Goal: Information Seeking & Learning: Learn about a topic

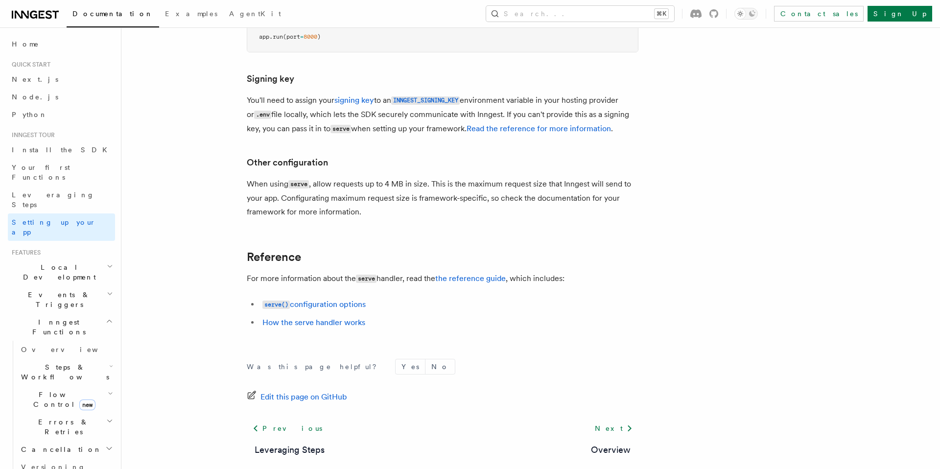
click at [312, 318] on link "How the serve handler works" at bounding box center [313, 322] width 103 height 9
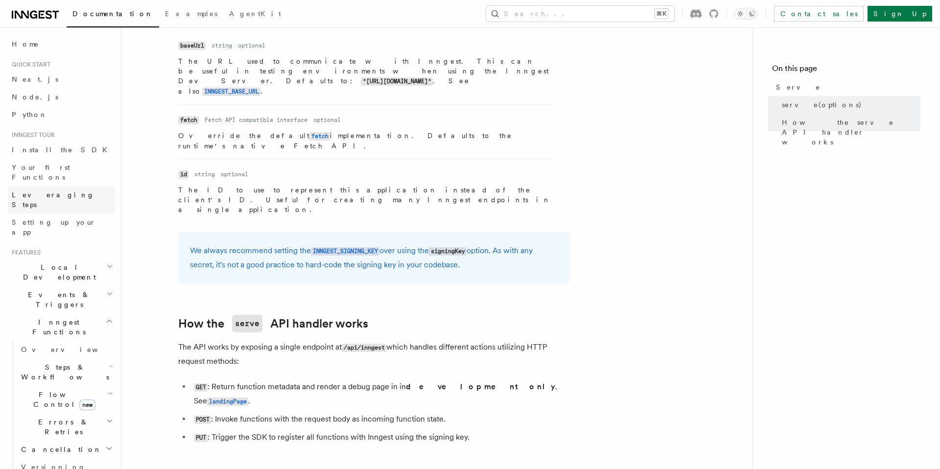
scroll to position [845, 0]
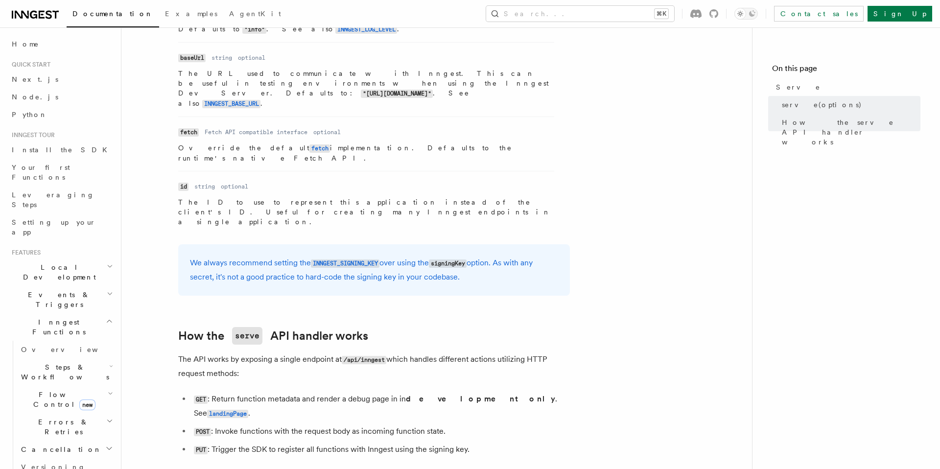
click at [110, 317] on icon "button" at bounding box center [109, 321] width 7 height 8
click at [33, 398] on span "Deployment" at bounding box center [36, 403] width 57 height 10
click at [50, 416] on span "Overview" at bounding box center [71, 420] width 101 height 8
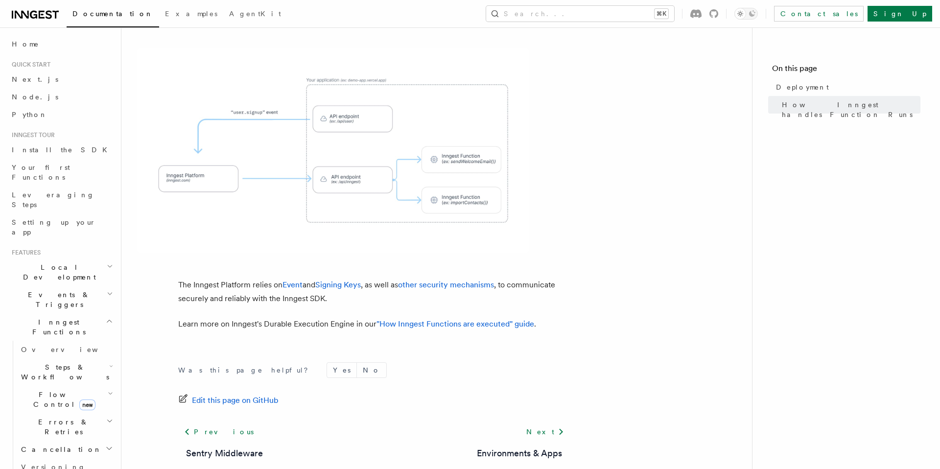
scroll to position [366, 0]
click at [550, 421] on link "Next" at bounding box center [545, 430] width 49 height 18
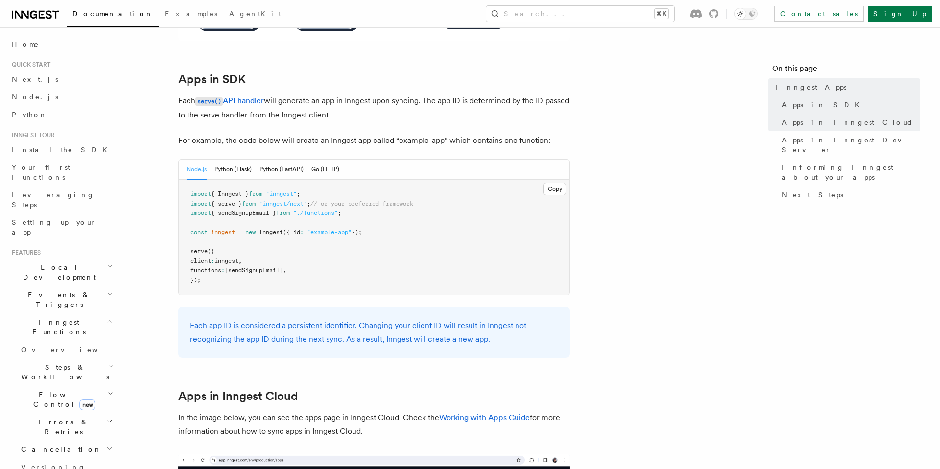
scroll to position [473, 0]
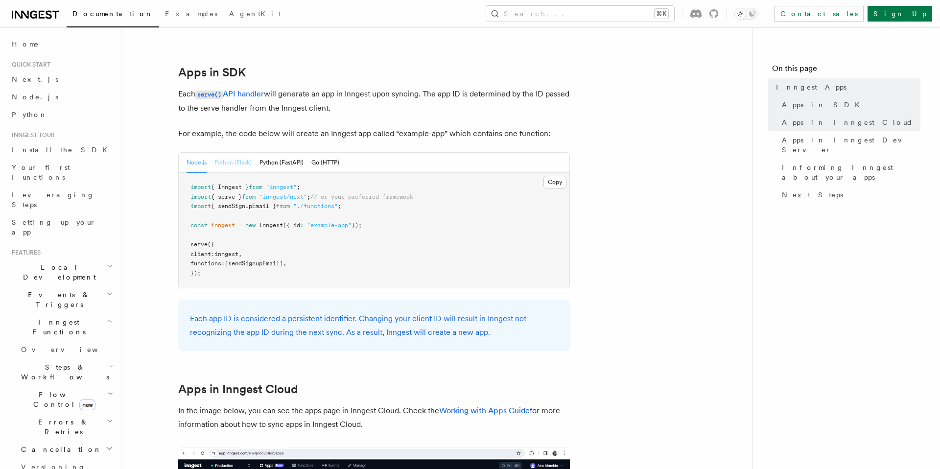
click at [240, 165] on button "Python (Flask)" at bounding box center [233, 163] width 37 height 20
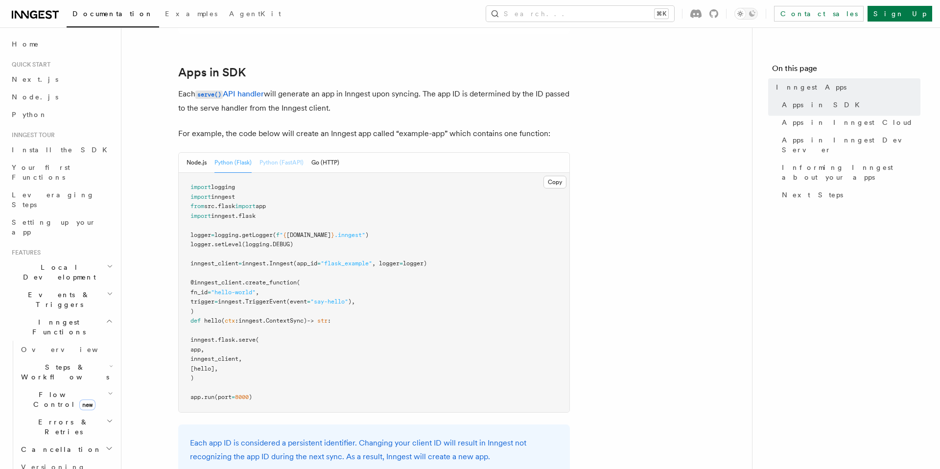
click at [297, 164] on button "Python (FastAPI)" at bounding box center [282, 163] width 44 height 20
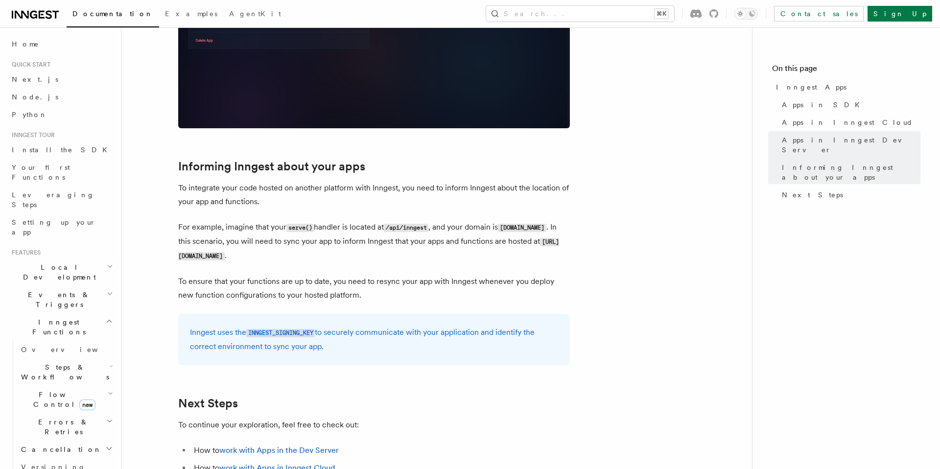
scroll to position [1697, 0]
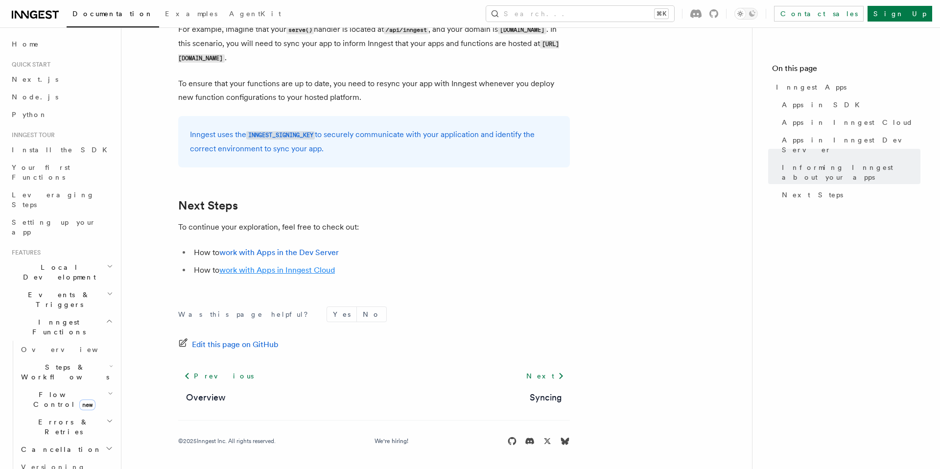
click at [271, 267] on link "work with Apps in Inngest Cloud" at bounding box center [277, 269] width 116 height 9
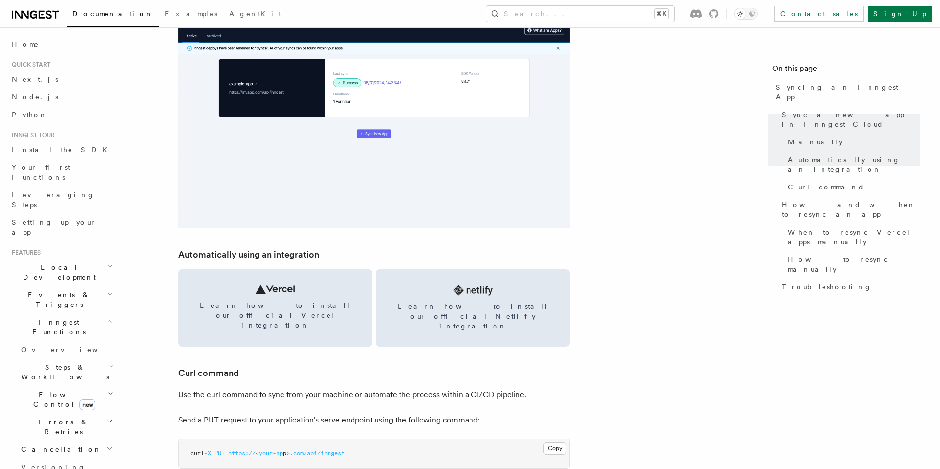
scroll to position [1371, 0]
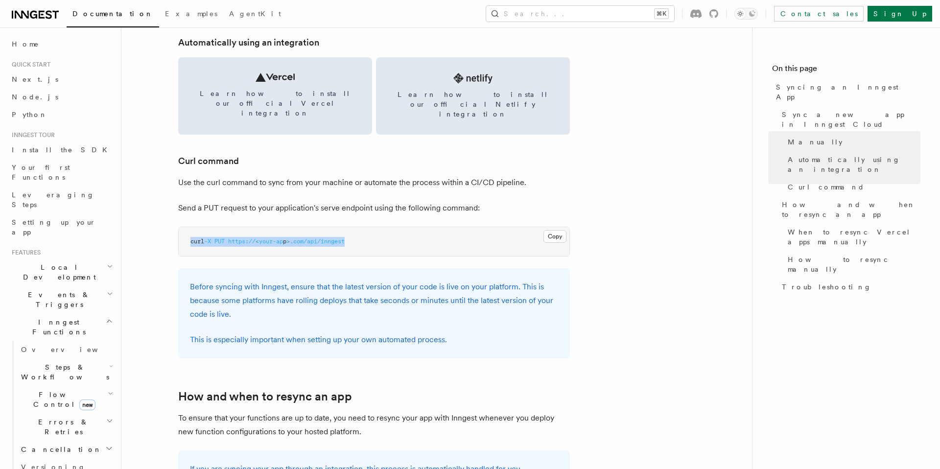
drag, startPoint x: 384, startPoint y: 225, endPoint x: 170, endPoint y: 224, distance: 214.5
click at [170, 224] on article "Platform Deployment Syncing an Inngest App After deploying your code to a hosti…" at bounding box center [436, 286] width 599 height 3229
click at [278, 177] on article "Platform Deployment Syncing an Inngest App After deploying your code to a hosti…" at bounding box center [436, 286] width 599 height 3229
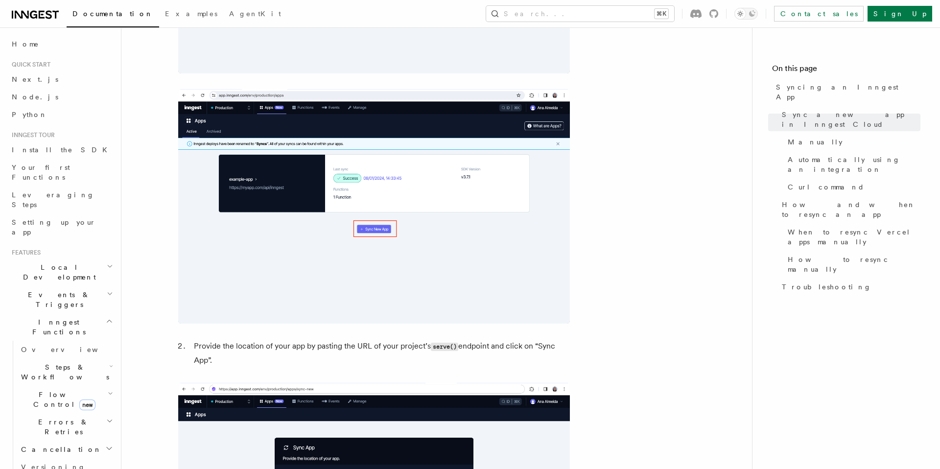
scroll to position [0, 0]
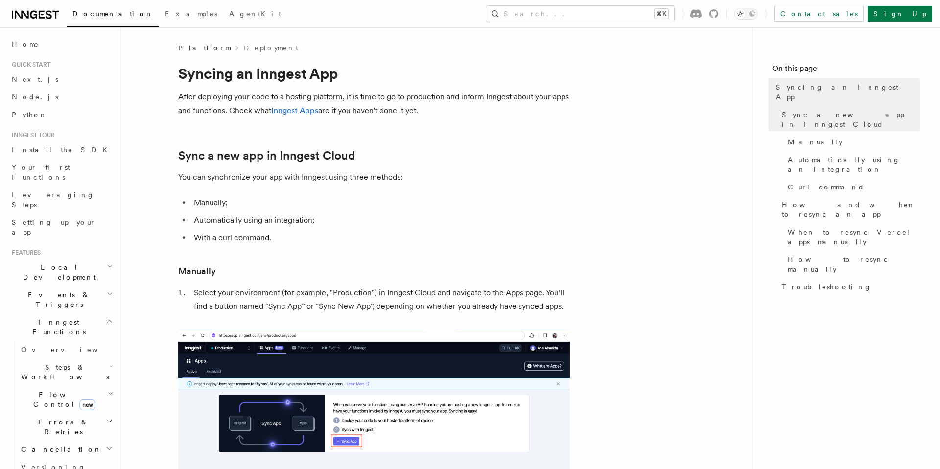
click at [264, 179] on p "You can synchronize your app with Inngest using three methods:" at bounding box center [374, 177] width 392 height 14
click at [258, 234] on li "With a curl command." at bounding box center [380, 238] width 379 height 14
drag, startPoint x: 282, startPoint y: 238, endPoint x: 194, endPoint y: 197, distance: 96.9
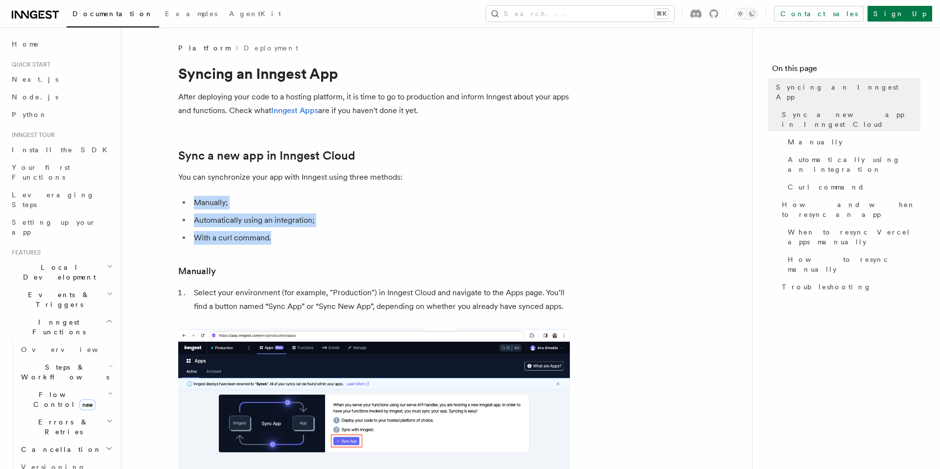
click at [194, 197] on ul "Manually; Automatically using an integration; With a curl command." at bounding box center [374, 220] width 392 height 49
click at [194, 197] on li "Manually;" at bounding box center [380, 203] width 379 height 14
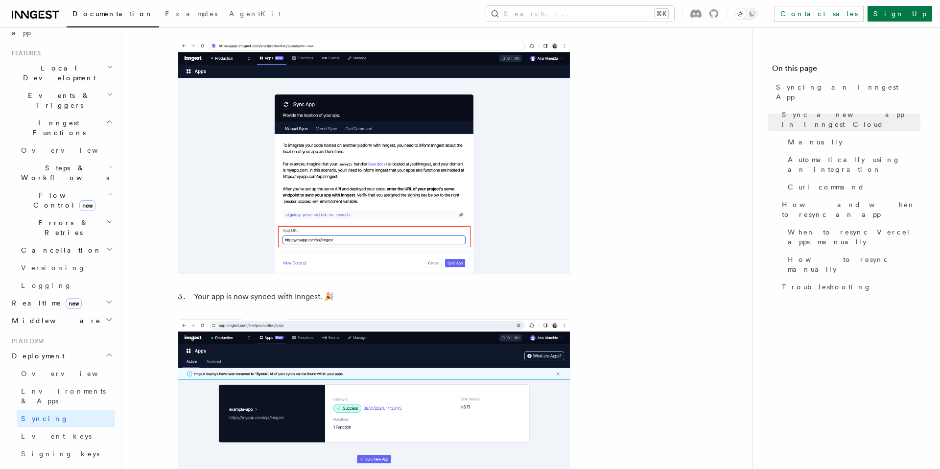
scroll to position [308, 0]
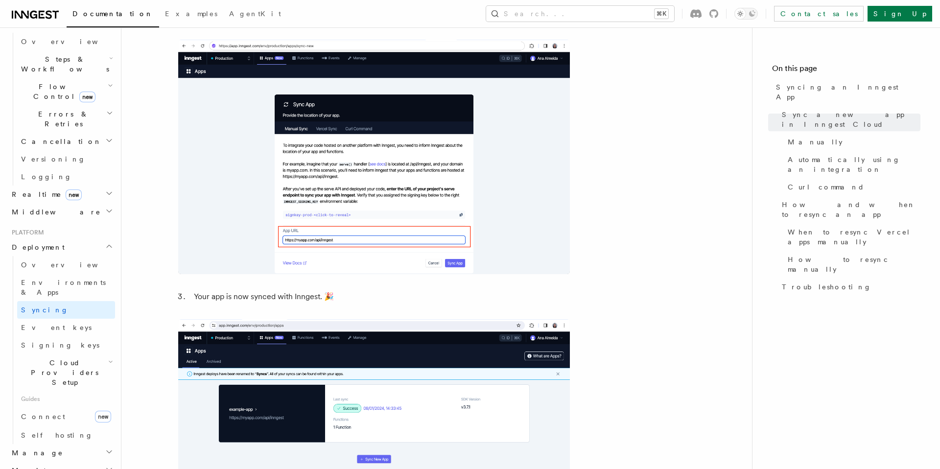
click at [54, 354] on h2 "Cloud Providers Setup" at bounding box center [66, 372] width 98 height 37
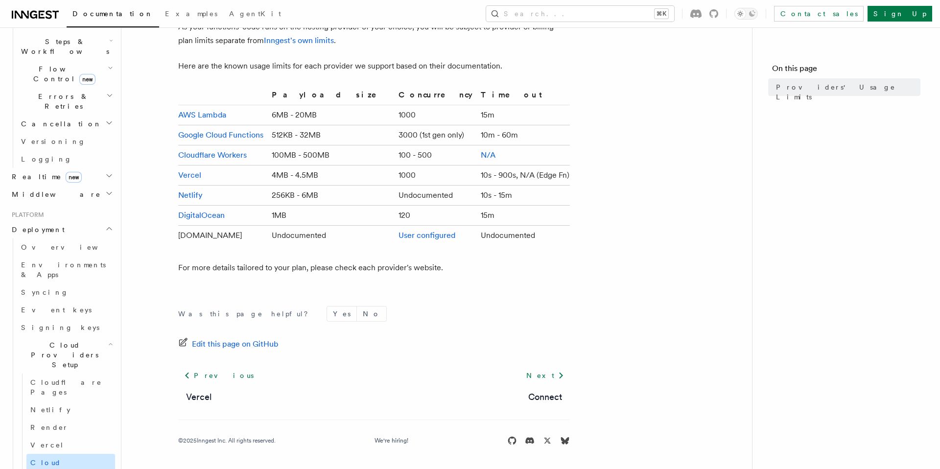
scroll to position [318, 0]
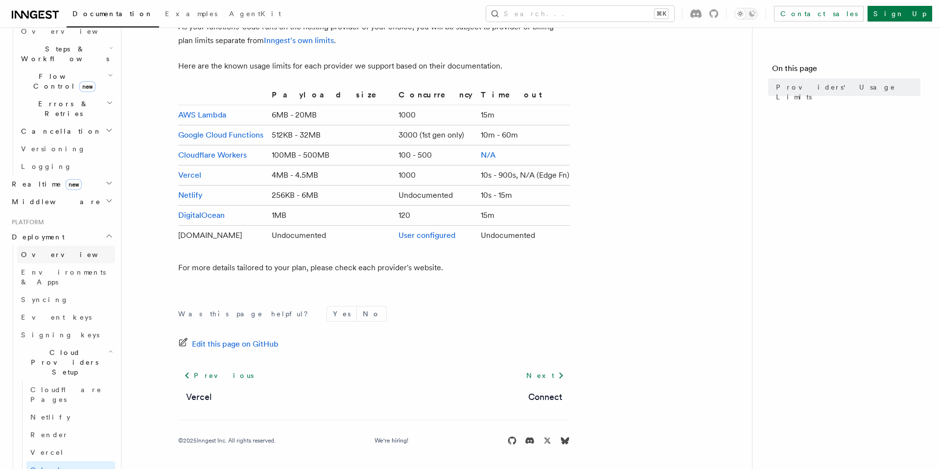
click at [34, 250] on span "Overview" at bounding box center [71, 255] width 101 height 10
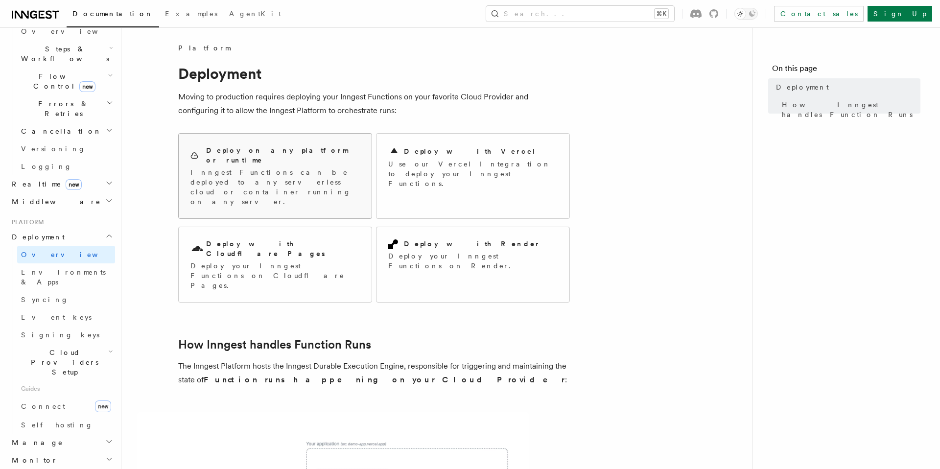
click at [258, 167] on p "Inngest Functions can be deployed to any serverless cloud or container running …" at bounding box center [275, 186] width 169 height 39
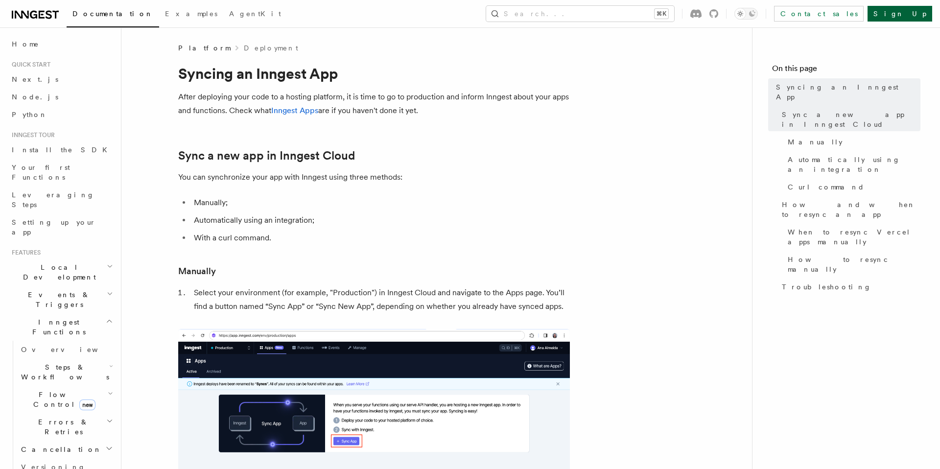
click at [913, 16] on link "Sign Up" at bounding box center [900, 14] width 65 height 16
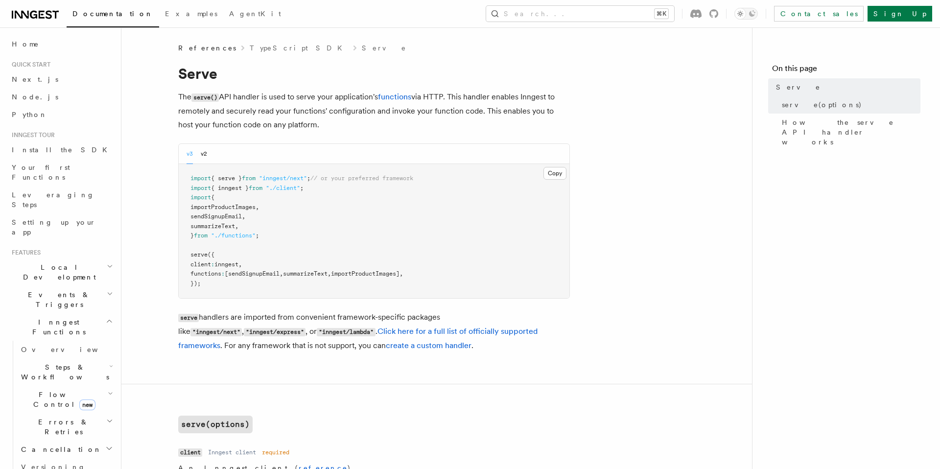
scroll to position [91, 0]
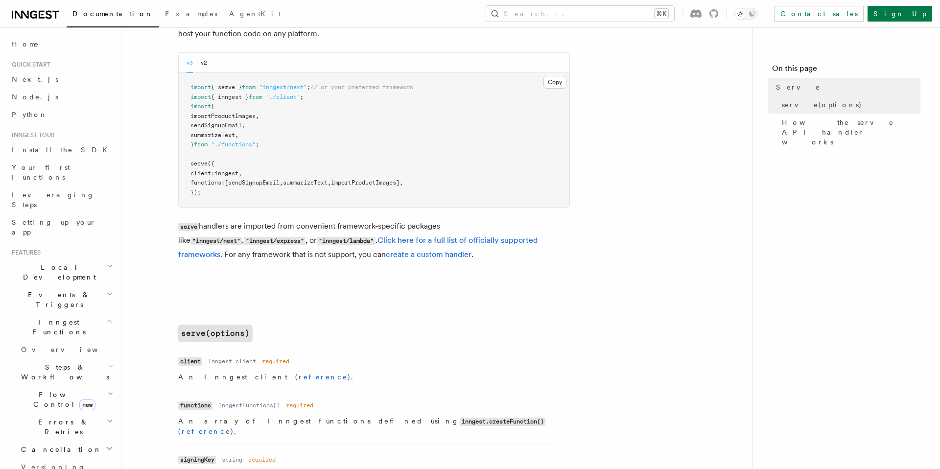
click at [317, 245] on code ""inngest/lambda"" at bounding box center [346, 241] width 58 height 8
click at [317, 241] on code ""inngest/lambda"" at bounding box center [346, 241] width 58 height 8
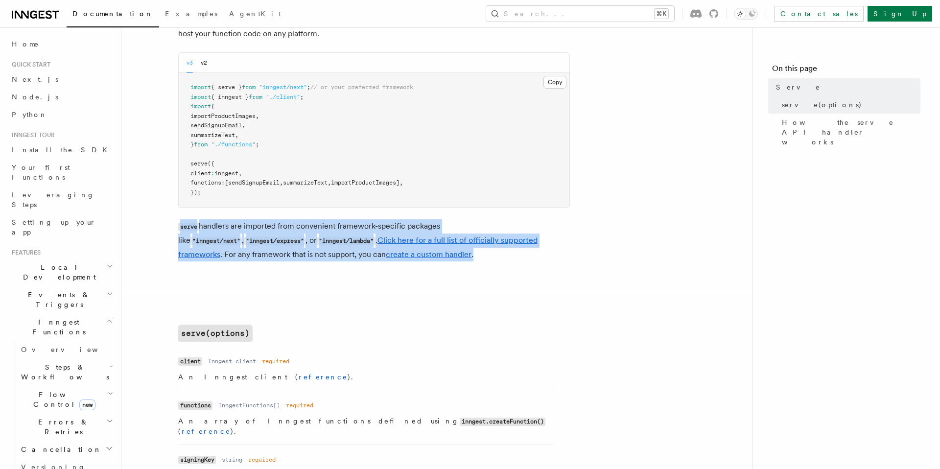
click at [317, 241] on code ""inngest/lambda"" at bounding box center [346, 241] width 58 height 8
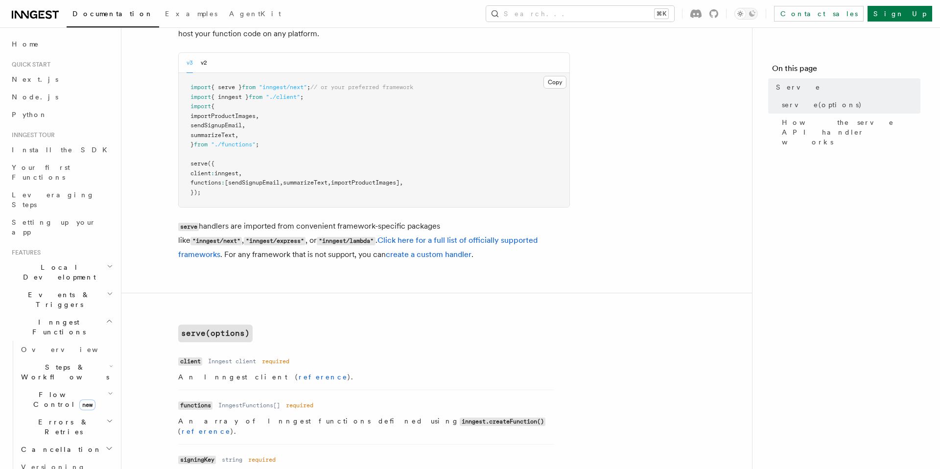
click at [317, 242] on code ""inngest/lambda"" at bounding box center [346, 241] width 58 height 8
drag, startPoint x: 314, startPoint y: 241, endPoint x: 258, endPoint y: 241, distance: 56.3
click at [317, 241] on code ""inngest/lambda"" at bounding box center [346, 241] width 58 height 8
click at [317, 242] on code ""inngest/lambda"" at bounding box center [346, 241] width 58 height 8
drag, startPoint x: 309, startPoint y: 242, endPoint x: 259, endPoint y: 242, distance: 50.0
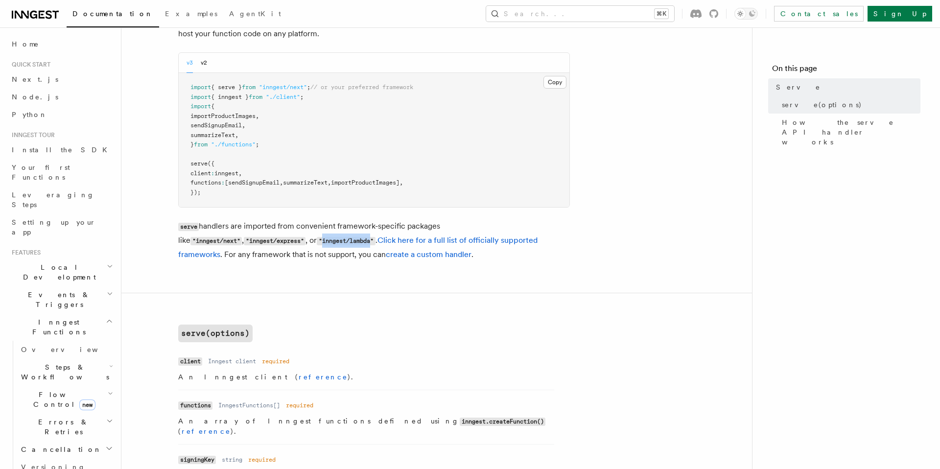
click at [317, 242] on code ""inngest/lambda"" at bounding box center [346, 241] width 58 height 8
copy code "inngest/lambda"
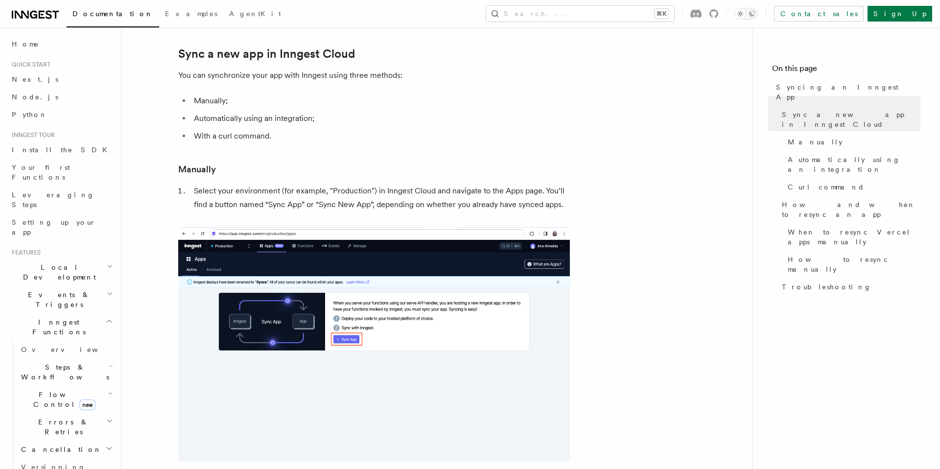
click at [54, 262] on span "Local Development" at bounding box center [57, 272] width 99 height 20
click at [51, 290] on span "Events & Triggers" at bounding box center [57, 300] width 99 height 20
click at [51, 317] on span "Inngest Functions" at bounding box center [57, 327] width 98 height 20
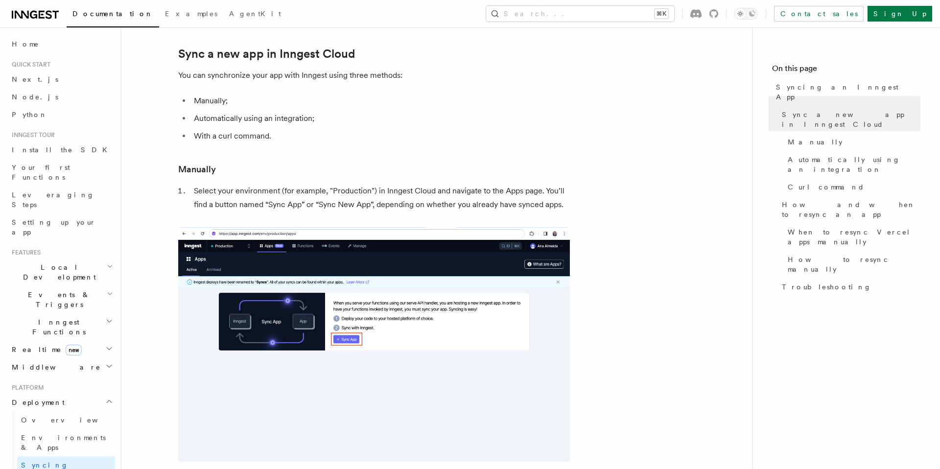
click at [51, 317] on span "Inngest Functions" at bounding box center [57, 327] width 98 height 20
click at [48, 341] on link "Overview" at bounding box center [66, 350] width 98 height 18
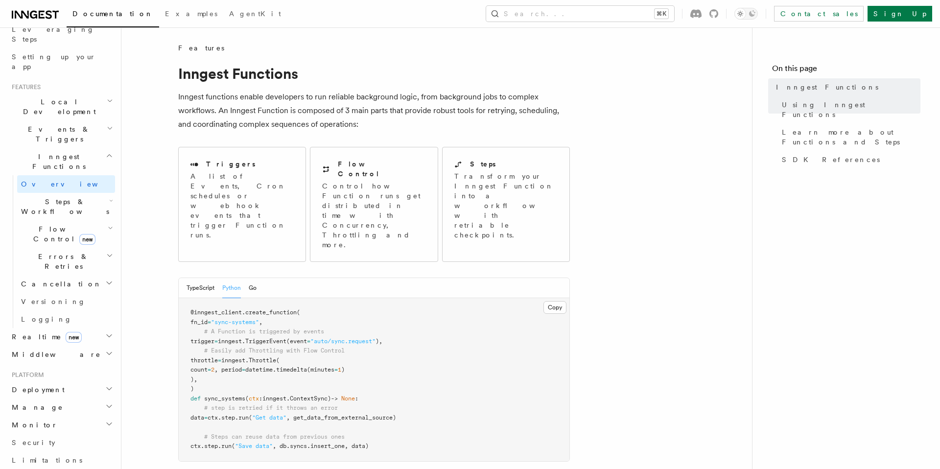
scroll to position [213, 0]
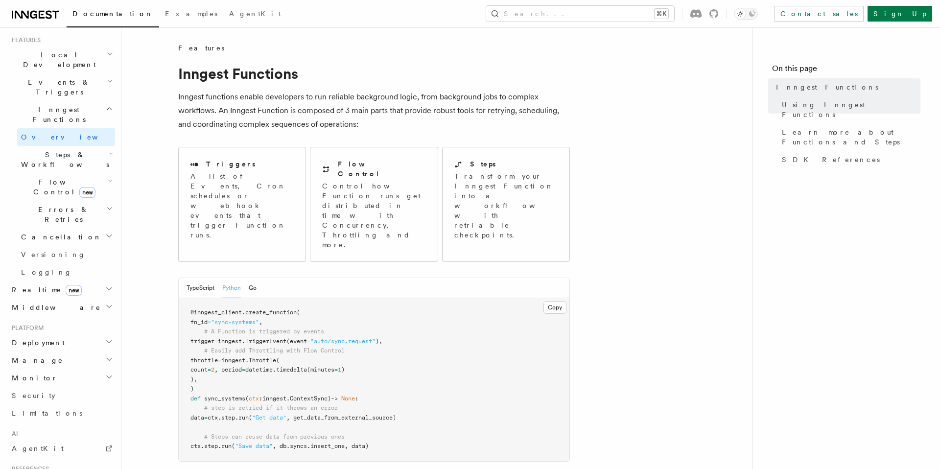
click at [50, 334] on h2 "Deployment" at bounding box center [61, 343] width 107 height 18
click at [46, 357] on span "Overview" at bounding box center [71, 361] width 101 height 8
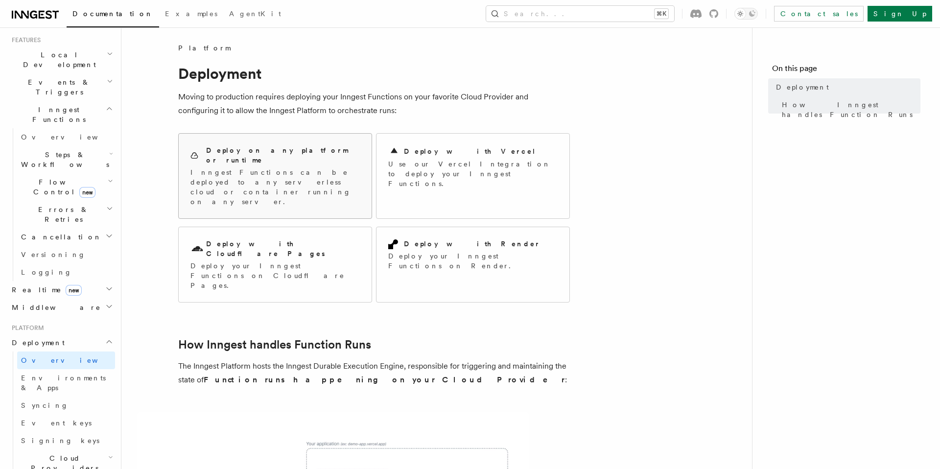
click at [264, 178] on div "Deploy on any platform or runtime Inngest Functions can be deployed to any serv…" at bounding box center [275, 176] width 193 height 85
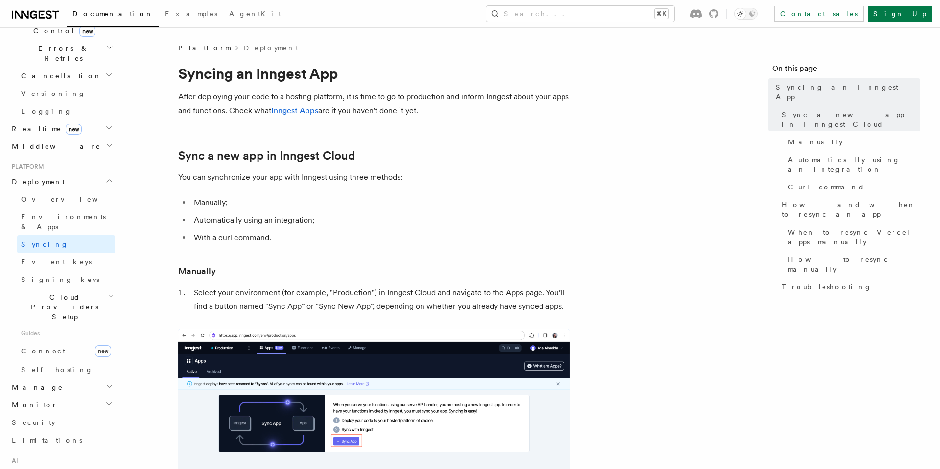
scroll to position [415, 0]
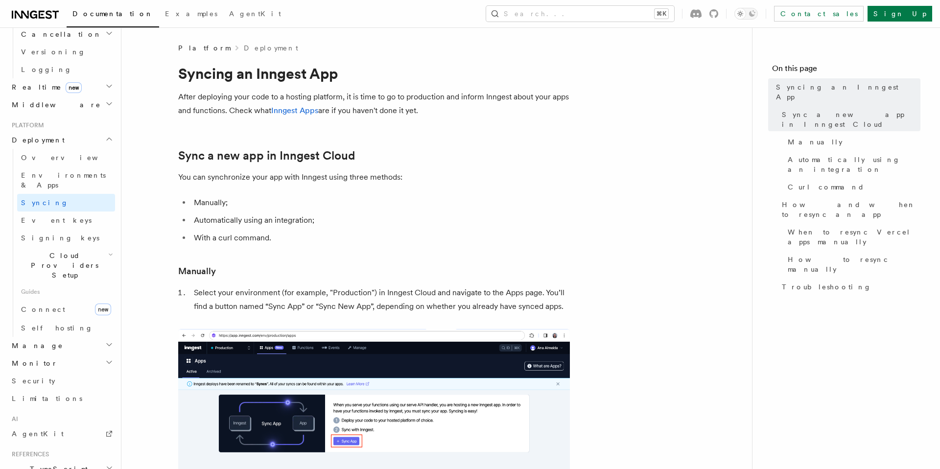
click at [36, 341] on span "Manage" at bounding box center [35, 346] width 55 height 10
click at [40, 359] on span "Environments" at bounding box center [63, 363] width 85 height 8
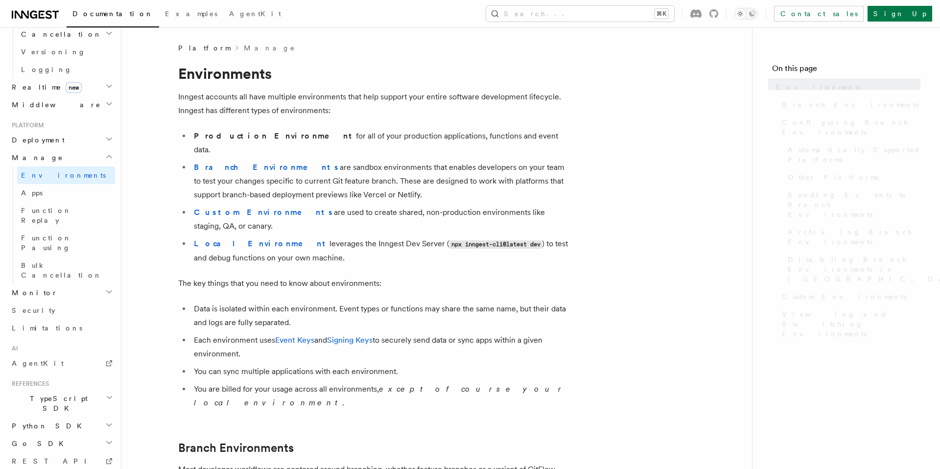
scroll to position [403, 0]
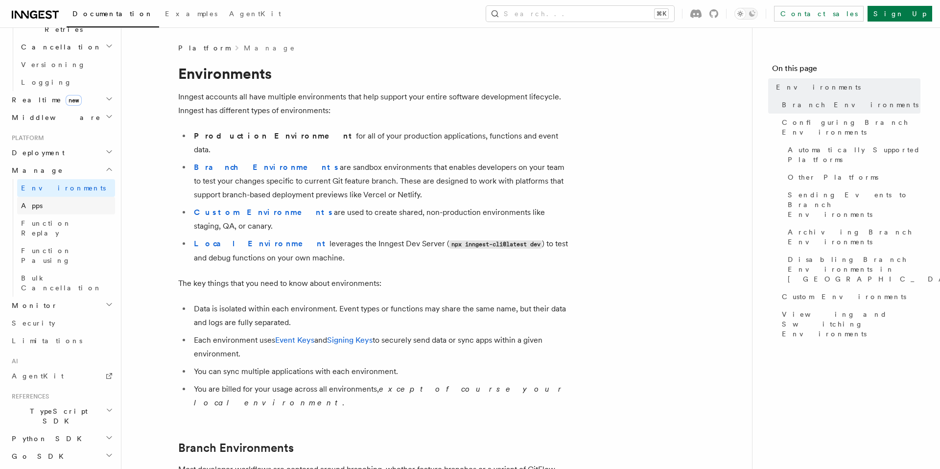
click at [28, 202] on span "Apps" at bounding box center [32, 206] width 22 height 8
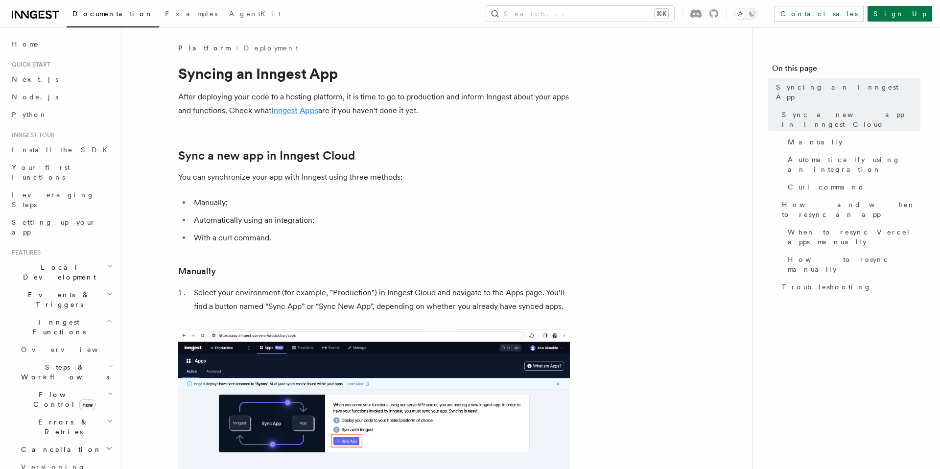
click at [303, 110] on link "Inngest Apps" at bounding box center [294, 110] width 47 height 9
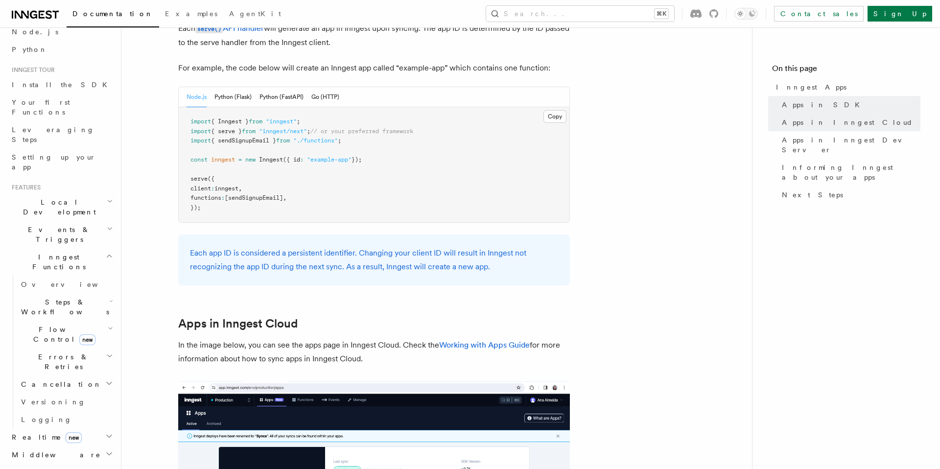
scroll to position [504, 0]
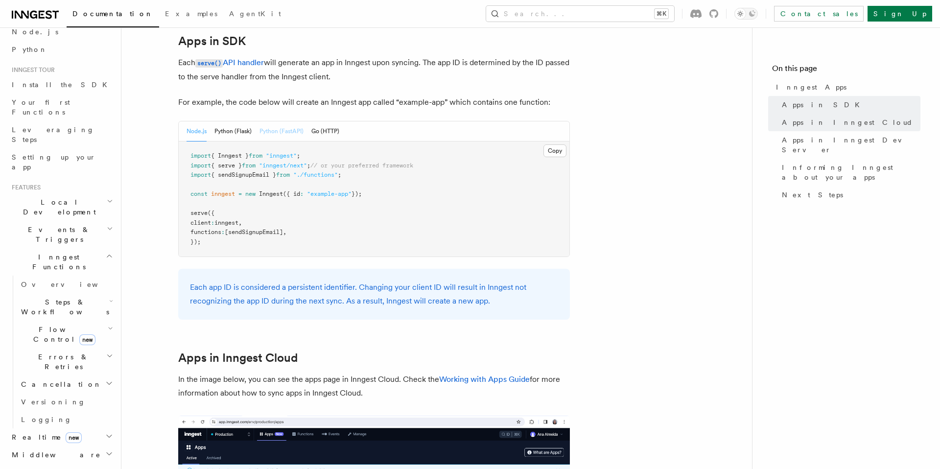
click at [275, 137] on button "Python (FastAPI)" at bounding box center [282, 131] width 44 height 20
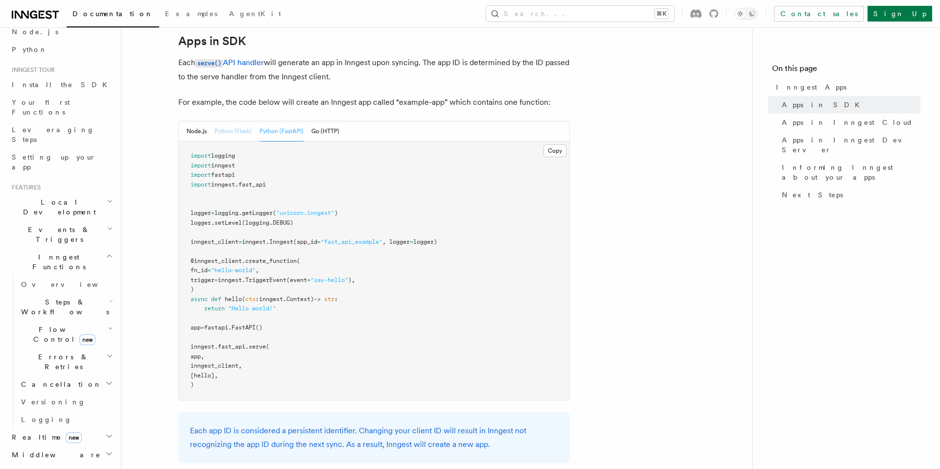
click at [234, 132] on button "Python (Flask)" at bounding box center [233, 131] width 37 height 20
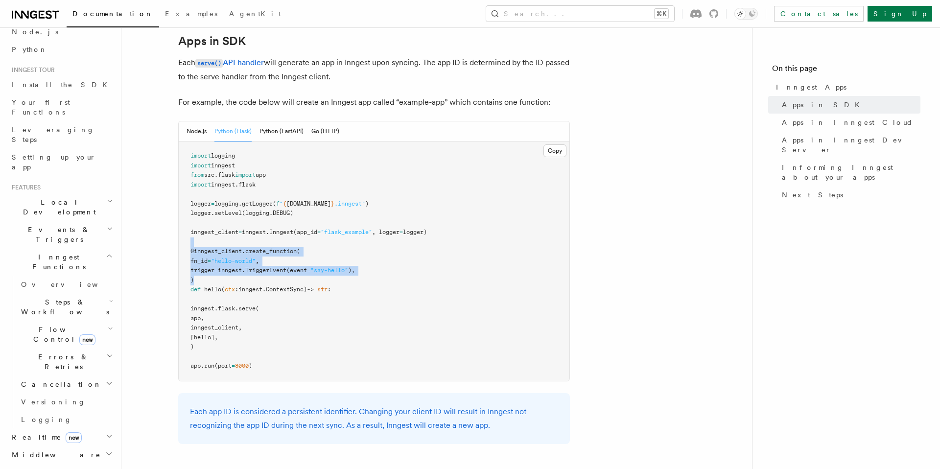
drag, startPoint x: 210, startPoint y: 242, endPoint x: 226, endPoint y: 281, distance: 41.7
click at [226, 281] on pre "import logging import inngest from src . flask import app import inngest . flas…" at bounding box center [374, 261] width 391 height 239
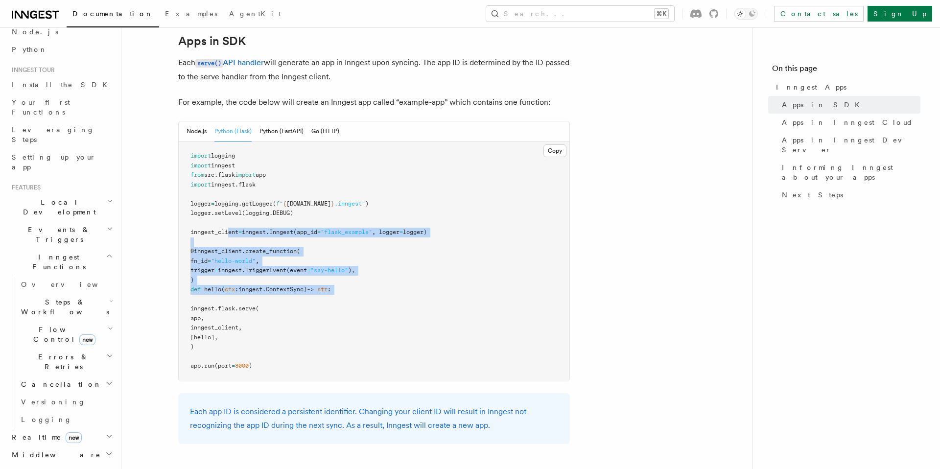
drag, startPoint x: 366, startPoint y: 296, endPoint x: 235, endPoint y: 233, distance: 146.1
click at [231, 234] on pre "import logging import inngest from src . flask import app import inngest . flas…" at bounding box center [374, 261] width 391 height 239
click at [235, 233] on span "inngest_client" at bounding box center [215, 232] width 48 height 7
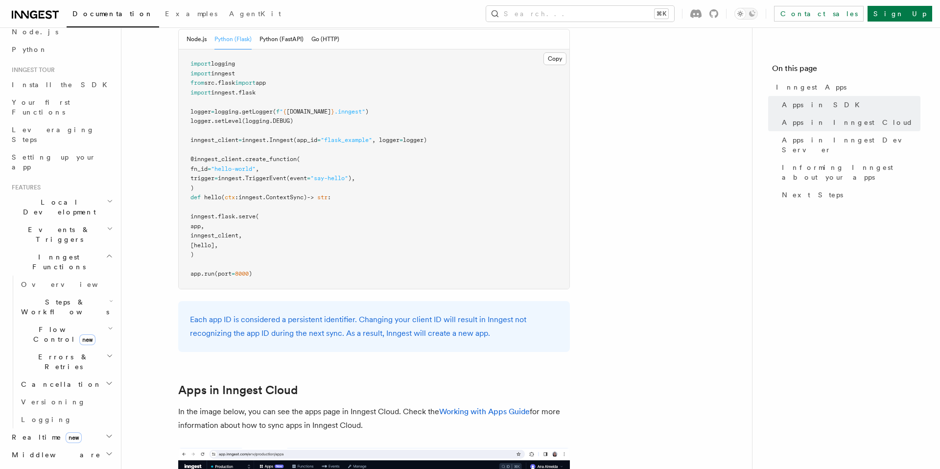
scroll to position [551, 0]
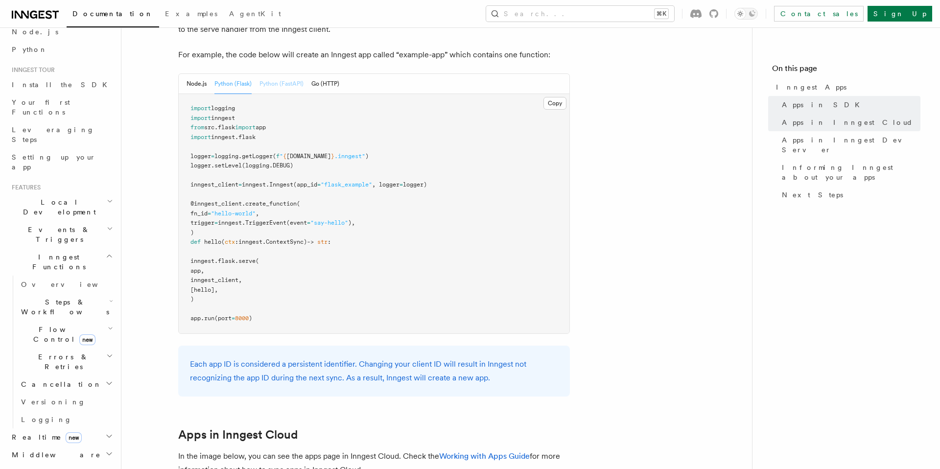
click at [285, 80] on button "Python (FastAPI)" at bounding box center [282, 84] width 44 height 20
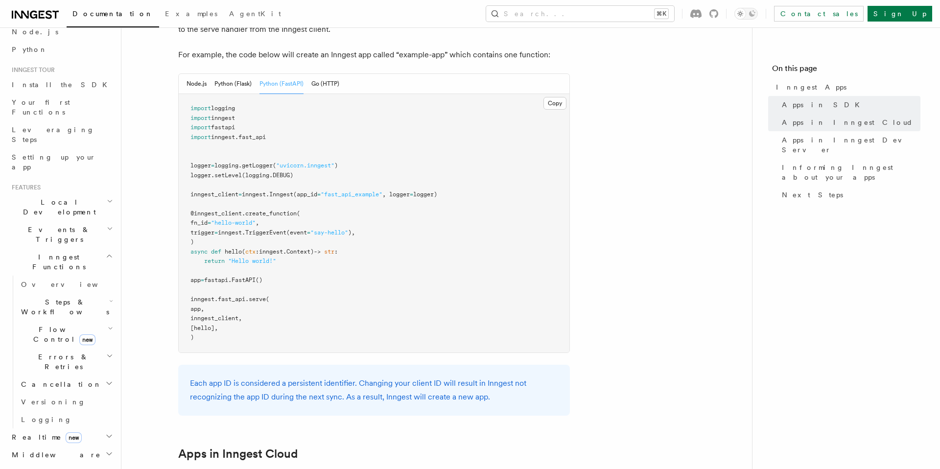
click at [258, 296] on span "serve" at bounding box center [257, 299] width 17 height 7
click at [326, 87] on button "Go (HTTP)" at bounding box center [325, 84] width 28 height 20
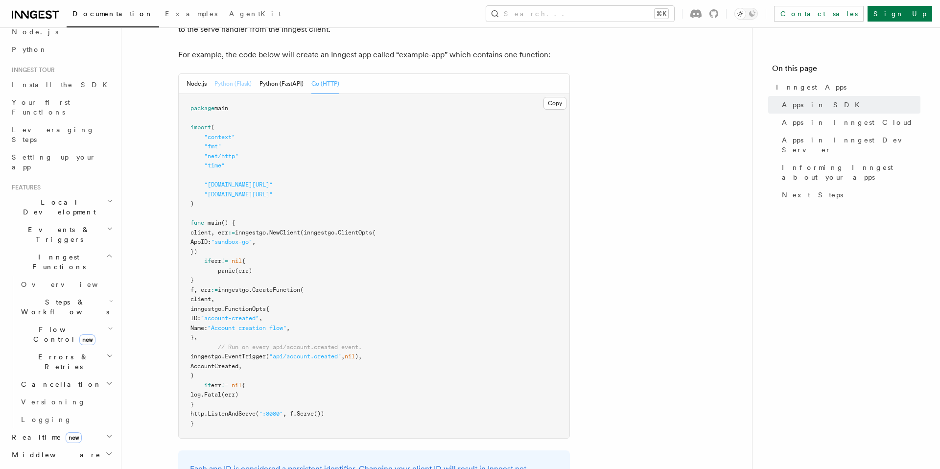
click at [236, 79] on button "Python (Flask)" at bounding box center [233, 84] width 37 height 20
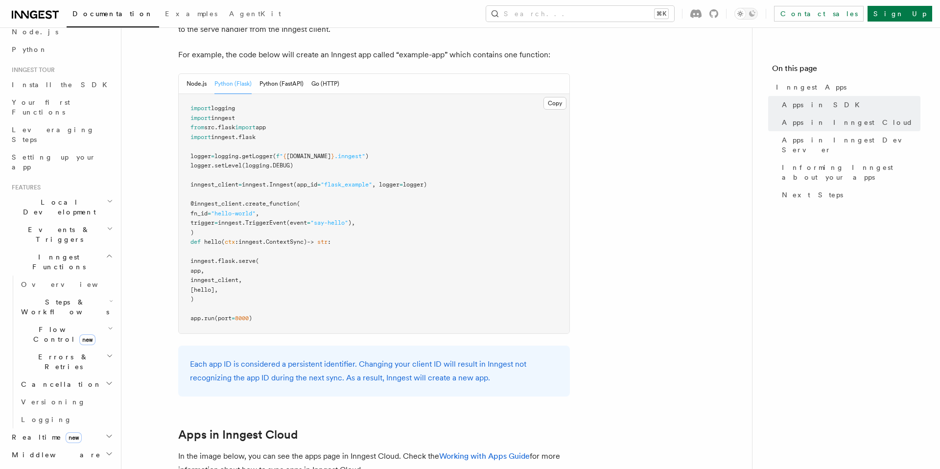
click at [276, 221] on span "TriggerEvent" at bounding box center [265, 222] width 41 height 7
click at [252, 318] on span ")" at bounding box center [250, 318] width 3 height 7
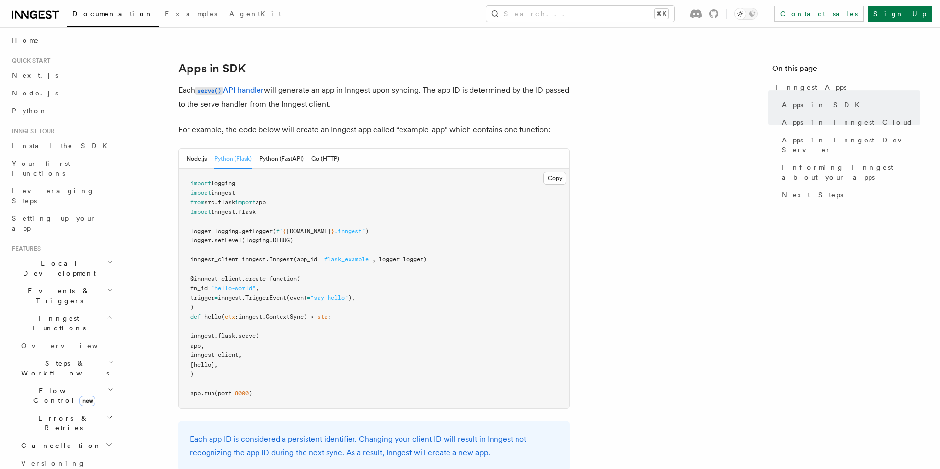
scroll to position [381, 0]
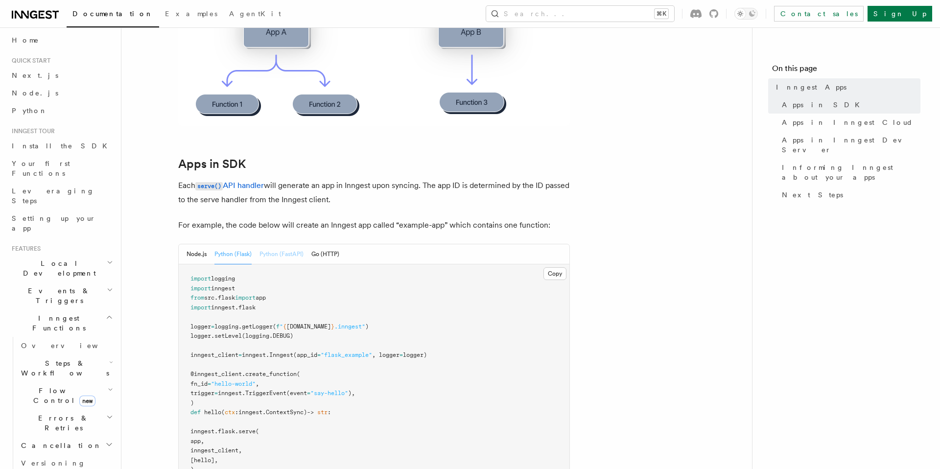
click at [284, 251] on button "Python (FastAPI)" at bounding box center [282, 254] width 44 height 20
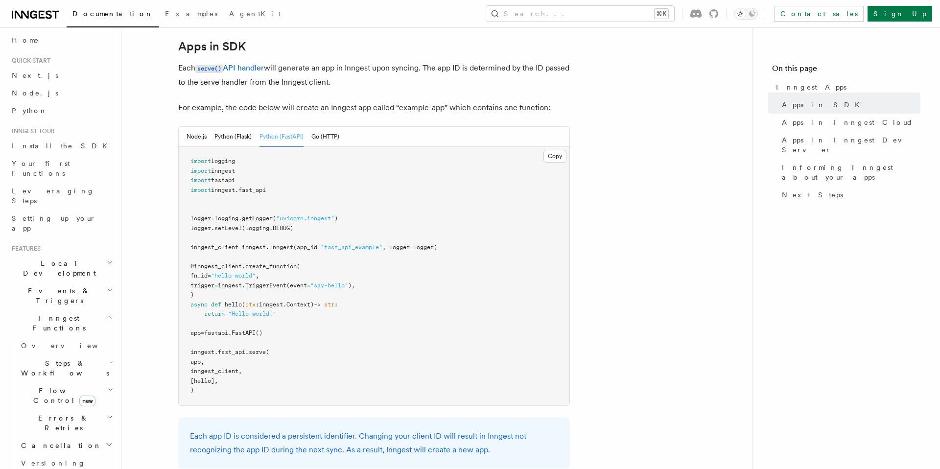
scroll to position [500, 0]
click at [231, 245] on span "inngest_client" at bounding box center [215, 245] width 48 height 7
copy code "inngest_client = inngest . Inngest (app_id = "fast_api_example" , logger = logg…"
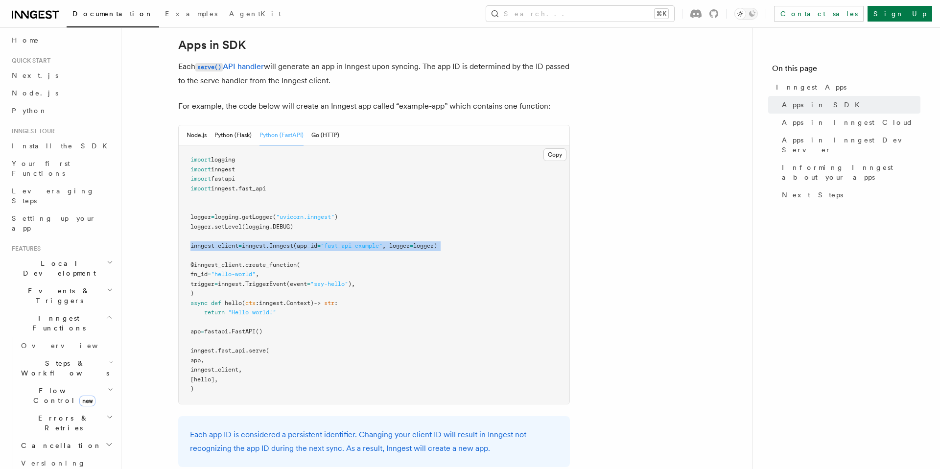
click at [326, 256] on pre "import logging import inngest import fastapi import inngest . fast_api logger =…" at bounding box center [374, 274] width 391 height 259
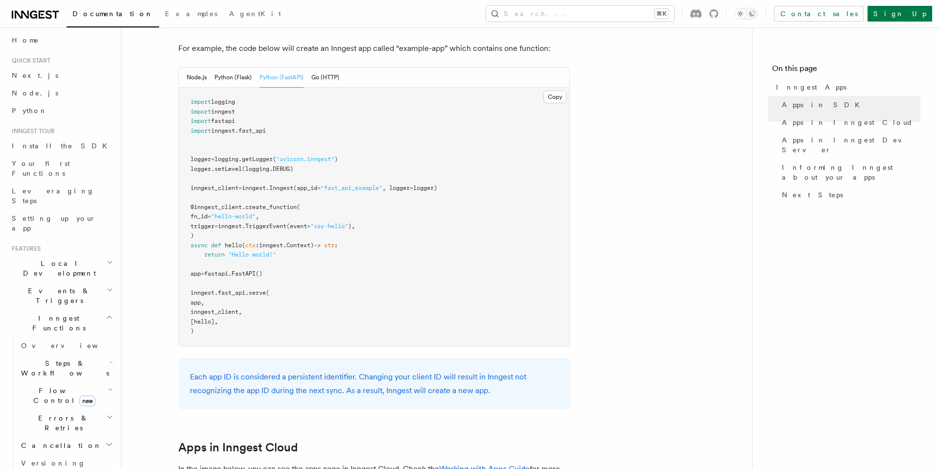
scroll to position [559, 0]
click at [105, 255] on h2 "Local Development" at bounding box center [61, 268] width 107 height 27
click at [107, 259] on icon "button" at bounding box center [110, 263] width 6 height 8
click at [107, 286] on icon "button" at bounding box center [110, 290] width 6 height 8
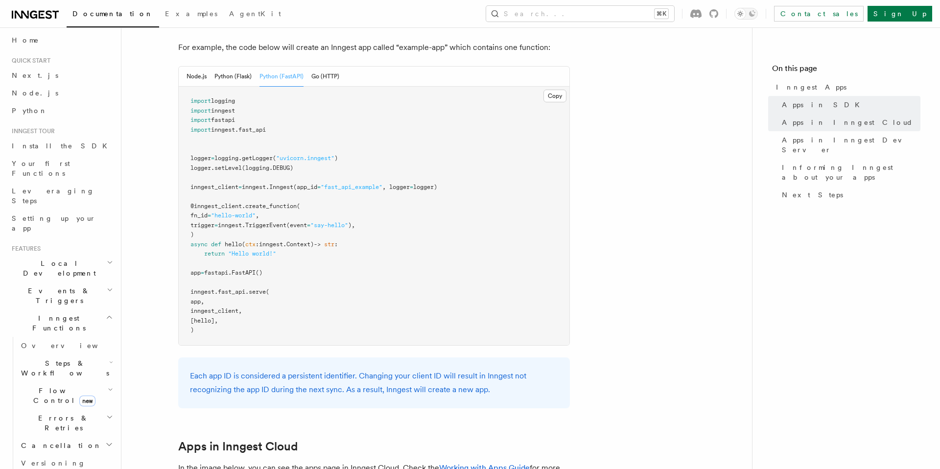
click at [107, 313] on icon "button" at bounding box center [109, 317] width 7 height 8
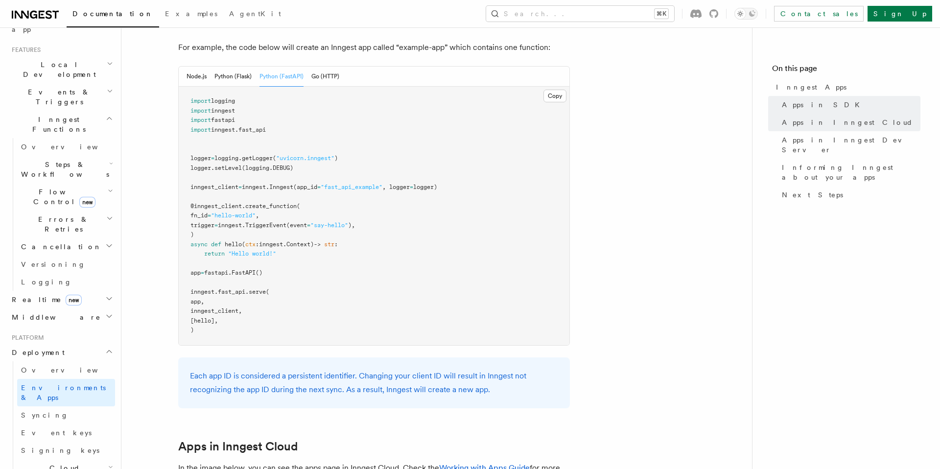
scroll to position [269, 0]
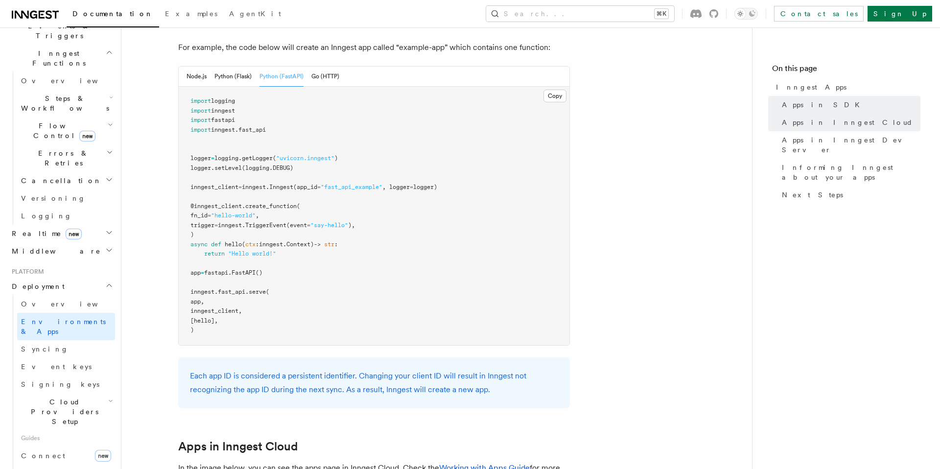
click at [83, 397] on span "Cloud Providers Setup" at bounding box center [62, 411] width 91 height 29
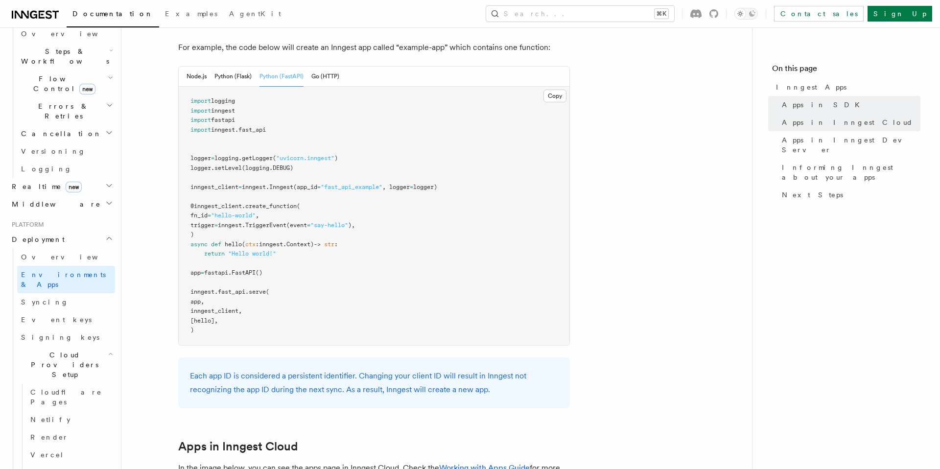
scroll to position [359, 0]
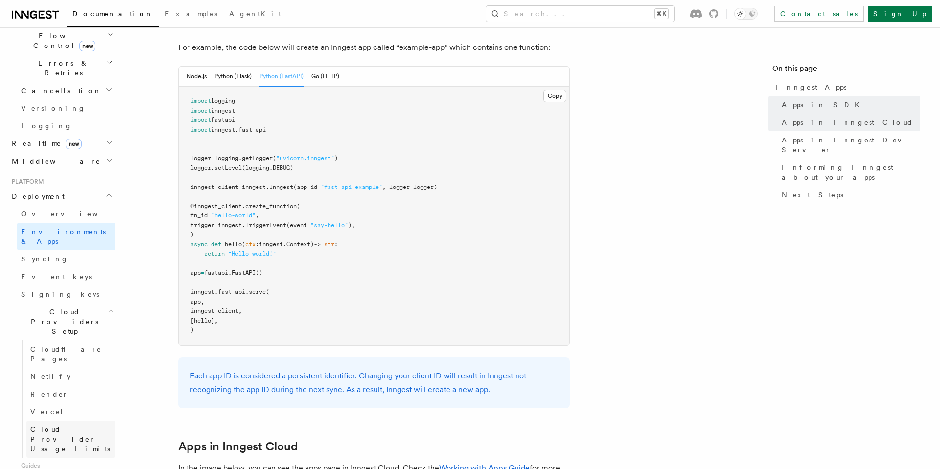
click at [47, 426] on span "Cloud Provider Usage Limits" at bounding box center [70, 439] width 80 height 27
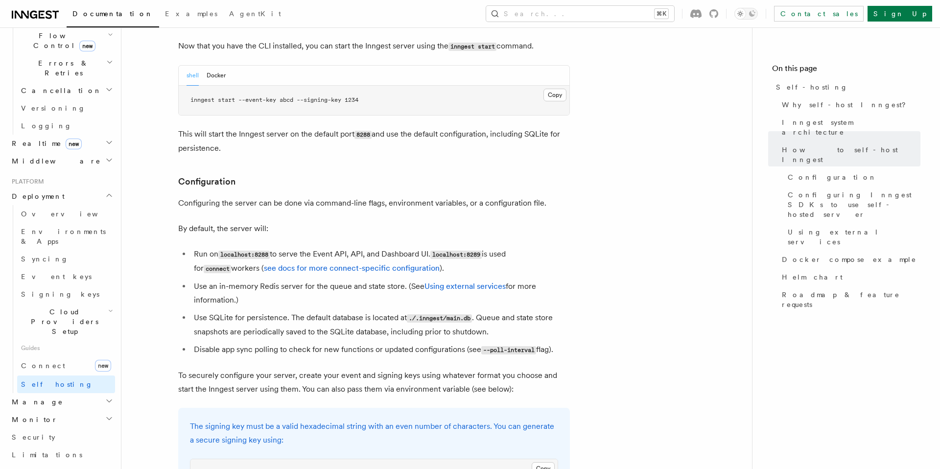
scroll to position [1232, 0]
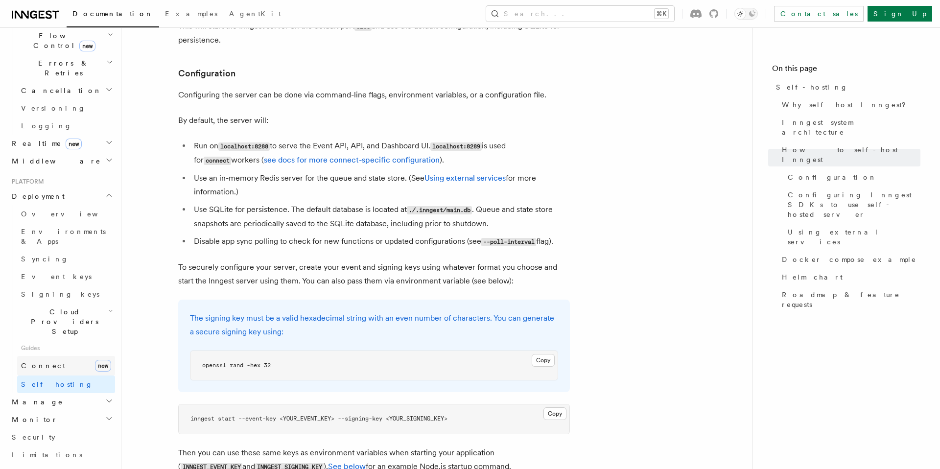
click at [52, 356] on link "Connect new" at bounding box center [66, 366] width 98 height 20
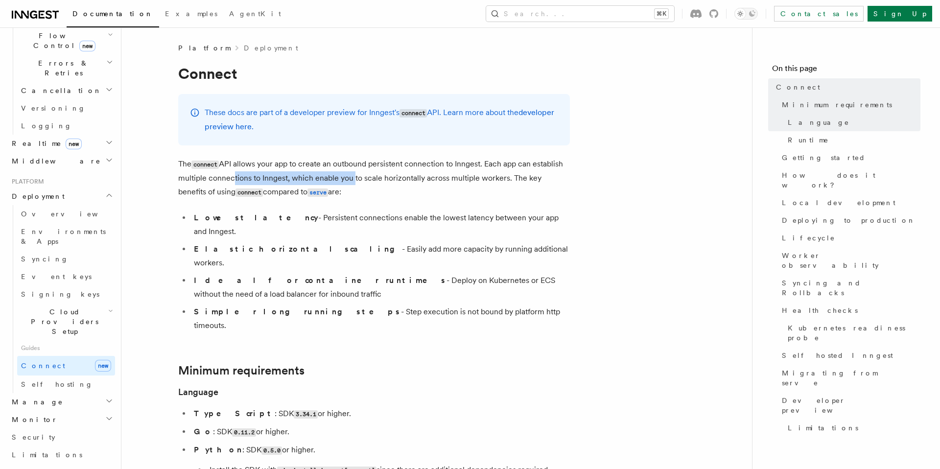
drag, startPoint x: 352, startPoint y: 184, endPoint x: 222, endPoint y: 175, distance: 130.1
click at [223, 174] on p "The connect API allows your app to create an outbound persistent connection to …" at bounding box center [374, 178] width 392 height 42
click at [240, 307] on strong "Simpler long running steps" at bounding box center [297, 311] width 207 height 9
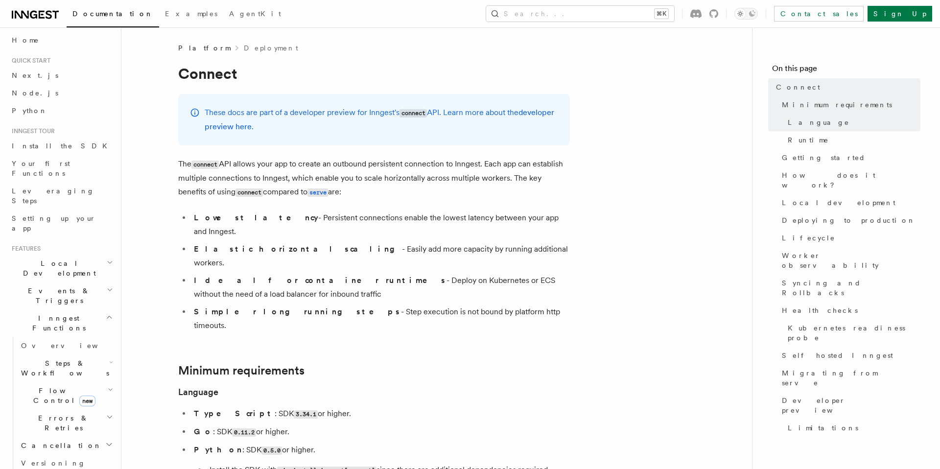
click at [197, 49] on span "Platform" at bounding box center [204, 48] width 52 height 10
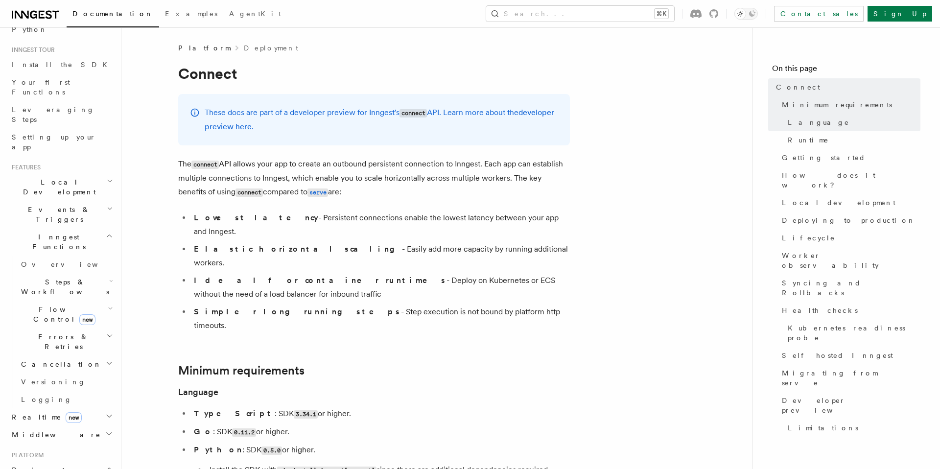
scroll to position [87, 0]
click at [43, 464] on span "Deployment" at bounding box center [36, 469] width 57 height 10
click at [41, 464] on span "Deployment" at bounding box center [36, 469] width 57 height 10
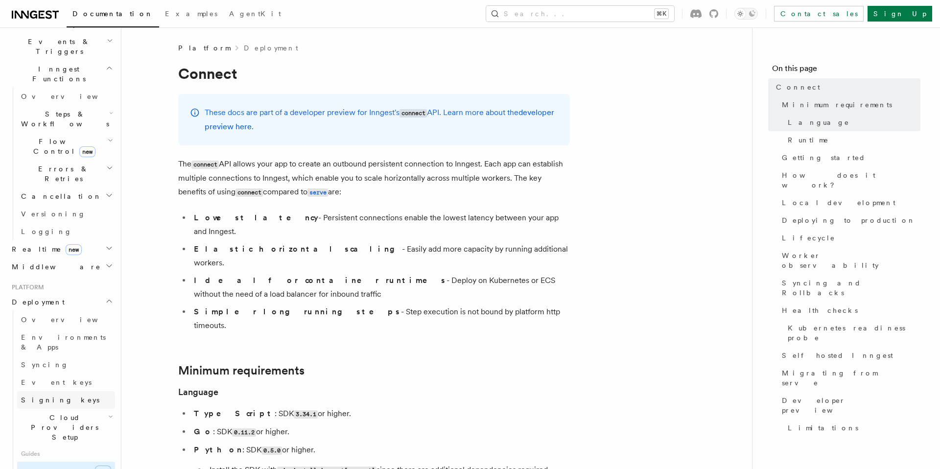
scroll to position [260, 0]
click at [34, 310] on span "Overview" at bounding box center [71, 314] width 101 height 8
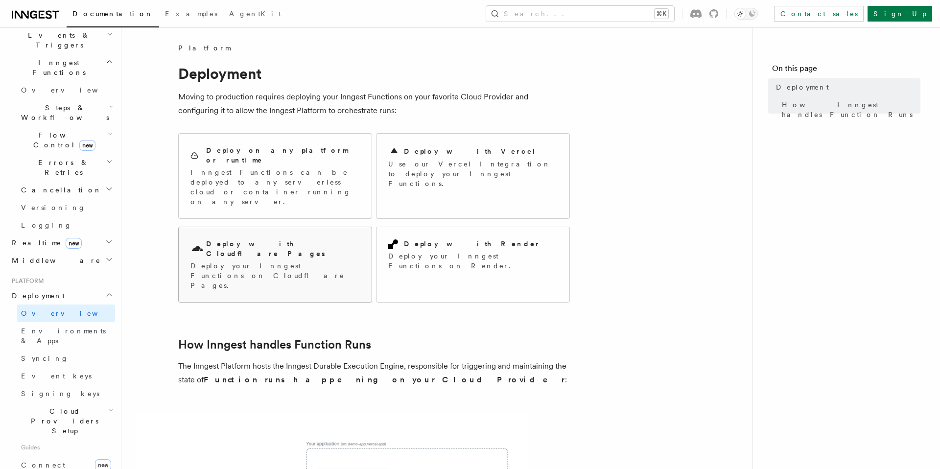
click at [260, 261] on p "Deploy your Inngest Functions on Cloudflare Pages." at bounding box center [275, 275] width 169 height 29
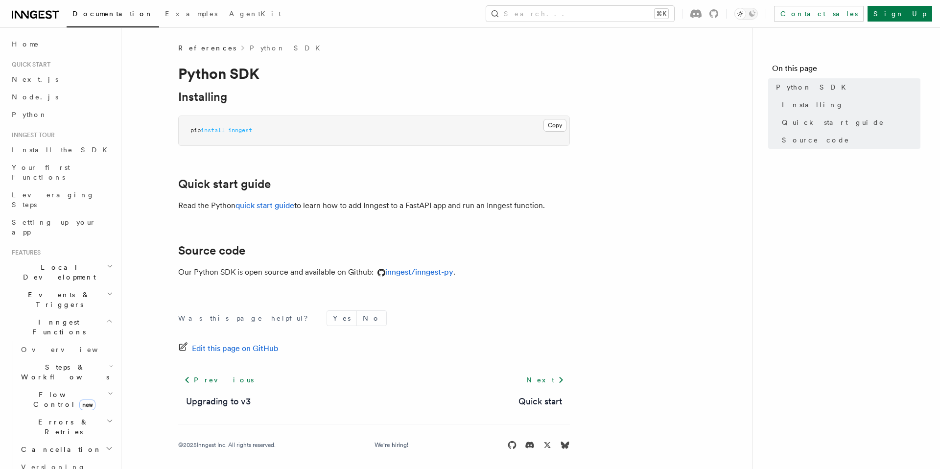
click at [242, 132] on span "inngest" at bounding box center [240, 130] width 24 height 7
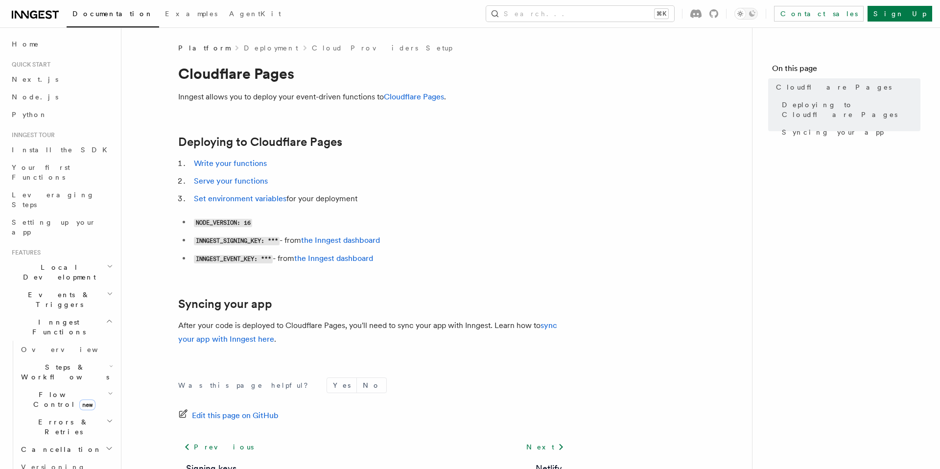
click at [237, 103] on p "Inngest allows you to deploy your event-driven functions to Cloudflare Pages ." at bounding box center [374, 97] width 392 height 14
click at [312, 148] on link "Deploying to Cloudflare Pages" at bounding box center [260, 142] width 164 height 14
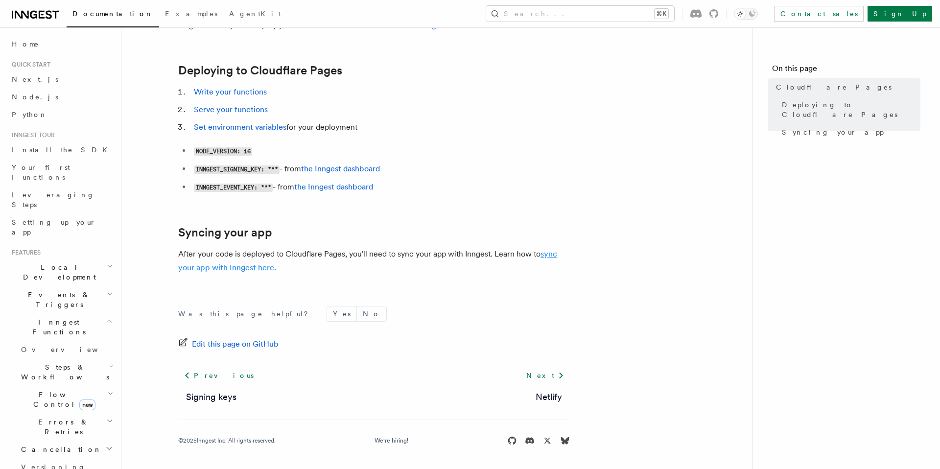
click at [242, 268] on link "sync your app with Inngest here" at bounding box center [367, 260] width 379 height 23
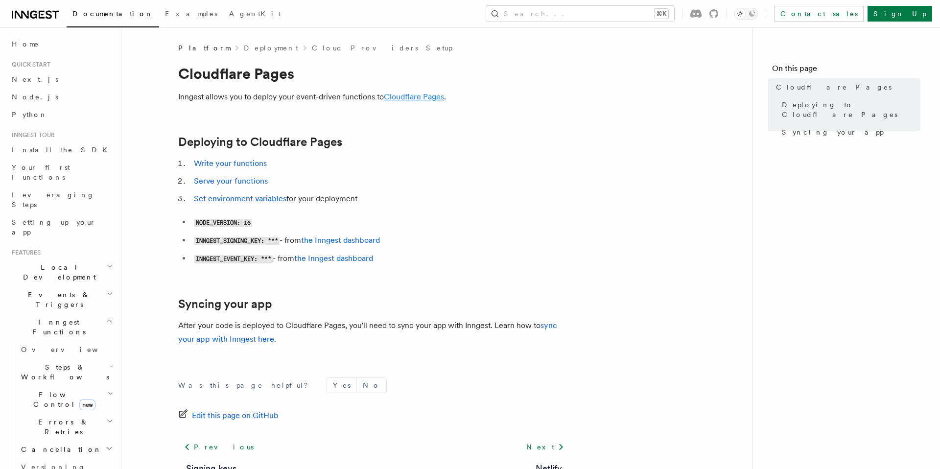
click at [412, 94] on link "Cloudflare Pages" at bounding box center [414, 96] width 60 height 9
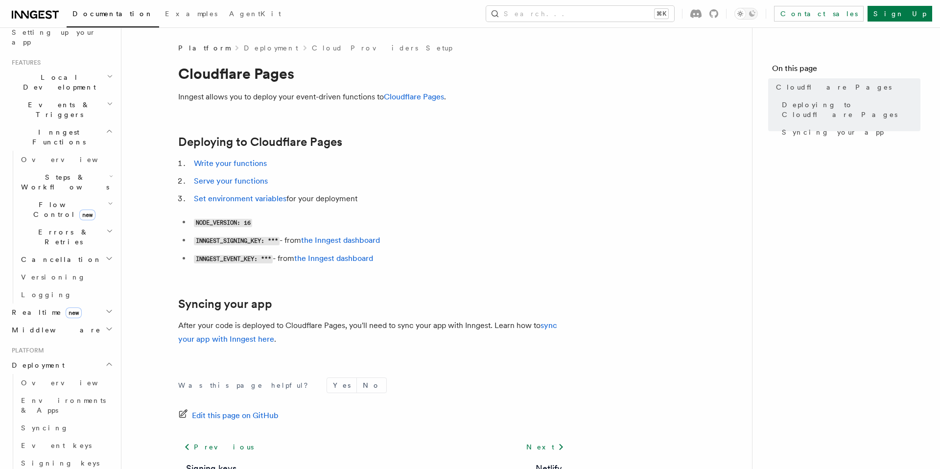
scroll to position [254, 0]
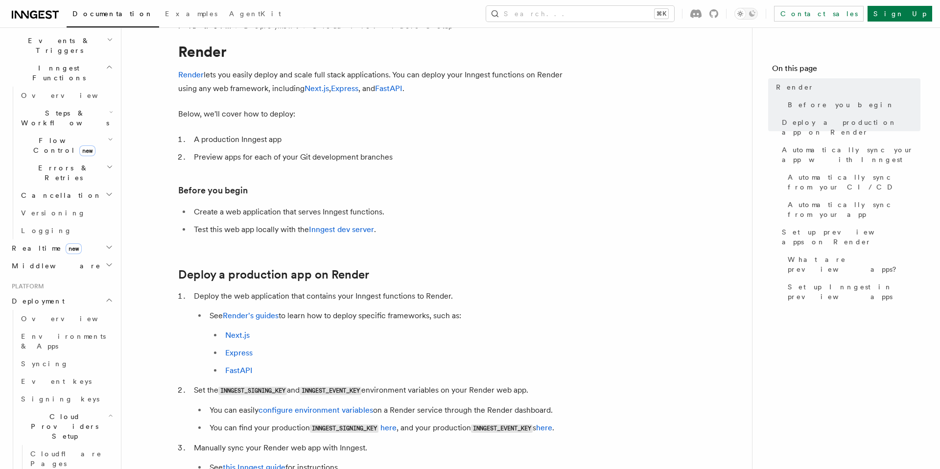
scroll to position [24, 0]
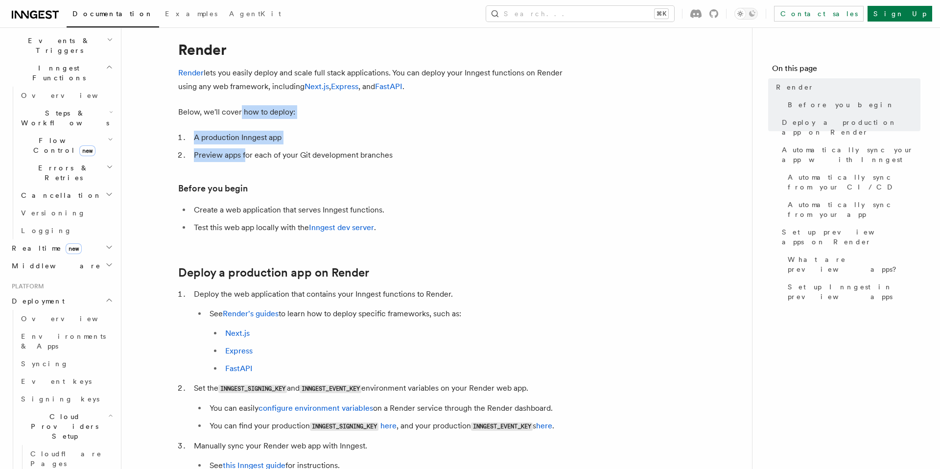
drag, startPoint x: 241, startPoint y: 113, endPoint x: 252, endPoint y: 160, distance: 48.7
click at [252, 160] on li "Preview apps for each of your Git development branches" at bounding box center [380, 155] width 379 height 14
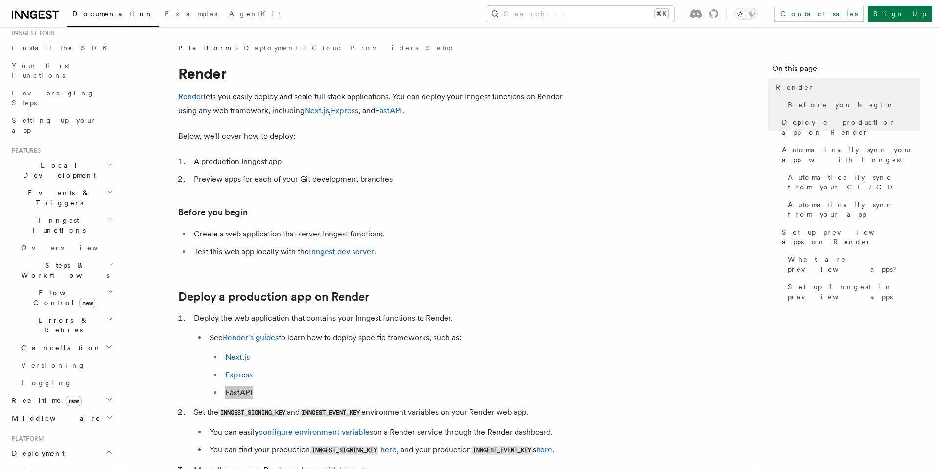
scroll to position [102, 0]
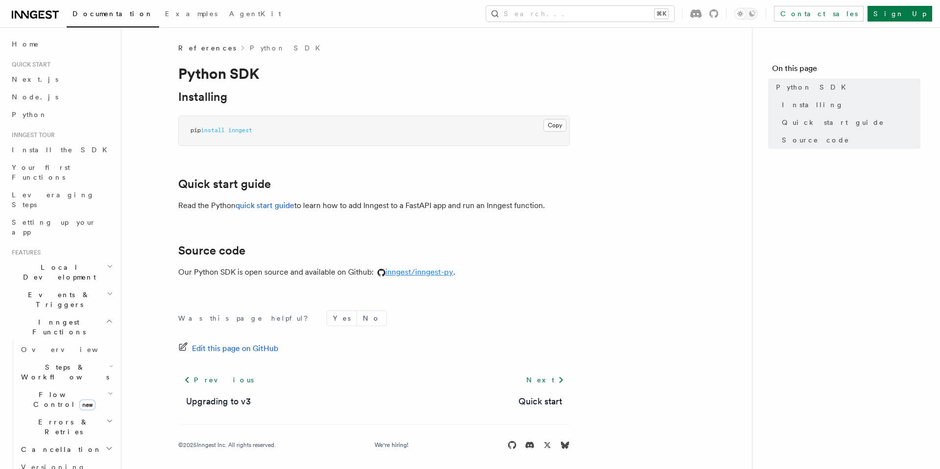
click at [426, 271] on link "inngest/inngest-py" at bounding box center [414, 271] width 80 height 9
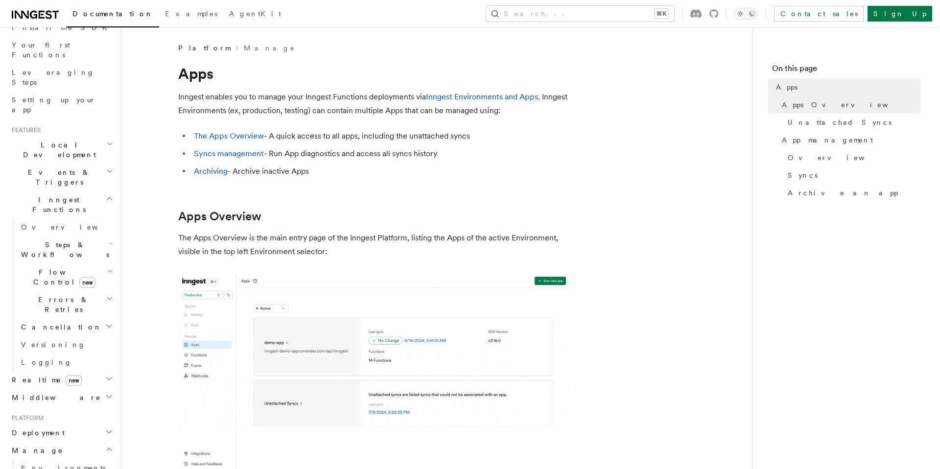
scroll to position [84, 0]
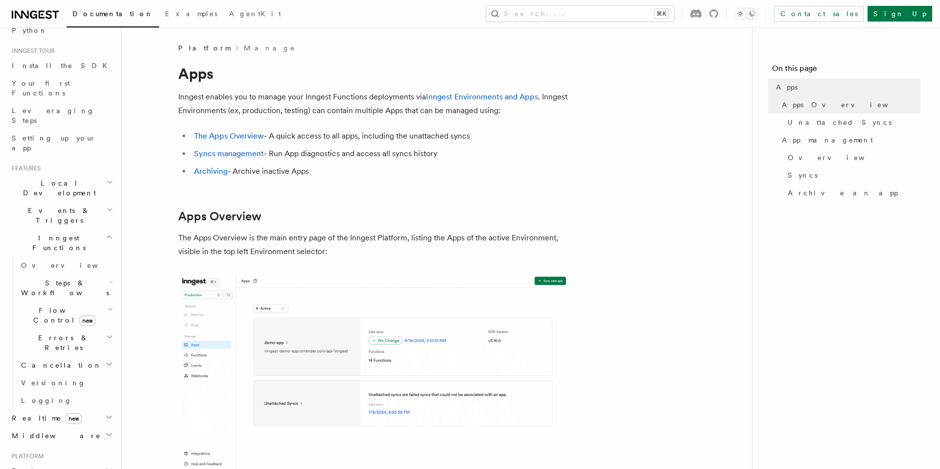
click at [41, 233] on span "Inngest Functions" at bounding box center [57, 243] width 98 height 20
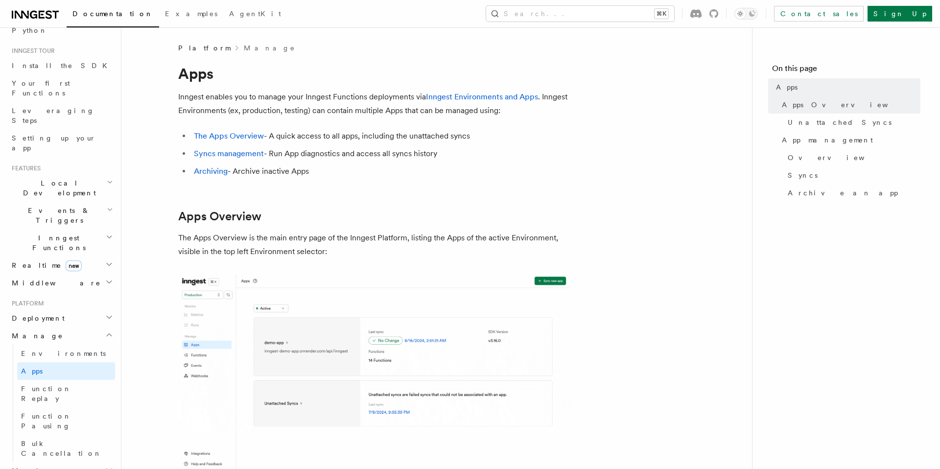
click at [40, 202] on h2 "Events & Triggers" at bounding box center [61, 215] width 107 height 27
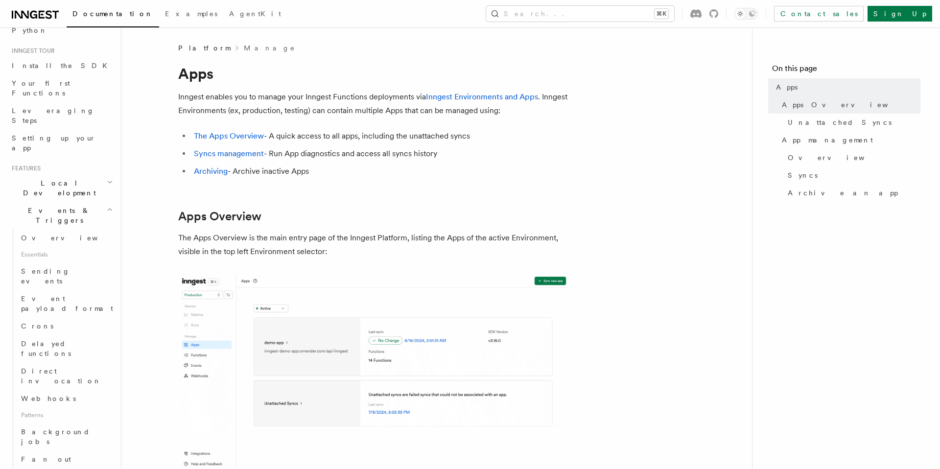
click at [41, 206] on span "Events & Triggers" at bounding box center [57, 216] width 99 height 20
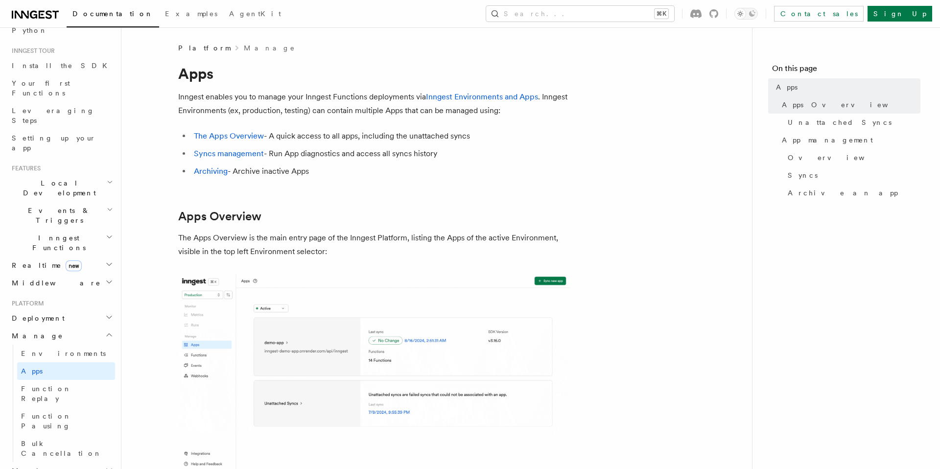
click at [41, 174] on h2 "Local Development" at bounding box center [61, 187] width 107 height 27
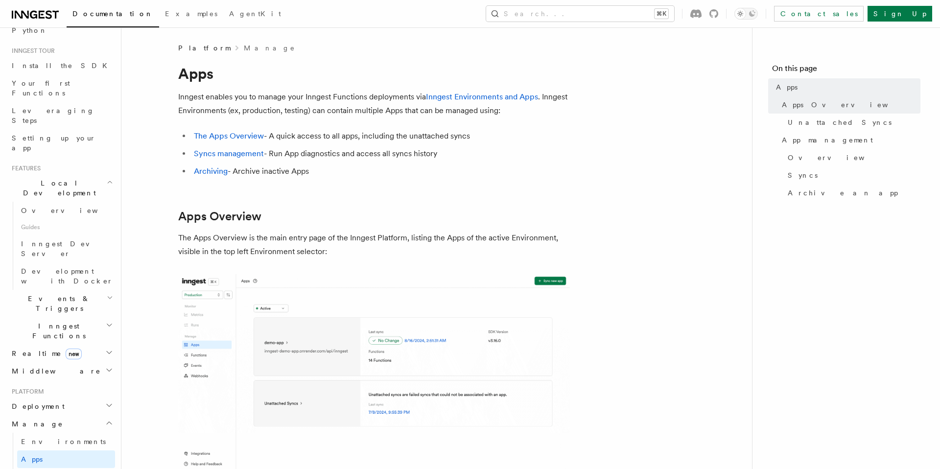
click at [41, 174] on h2 "Local Development" at bounding box center [61, 187] width 107 height 27
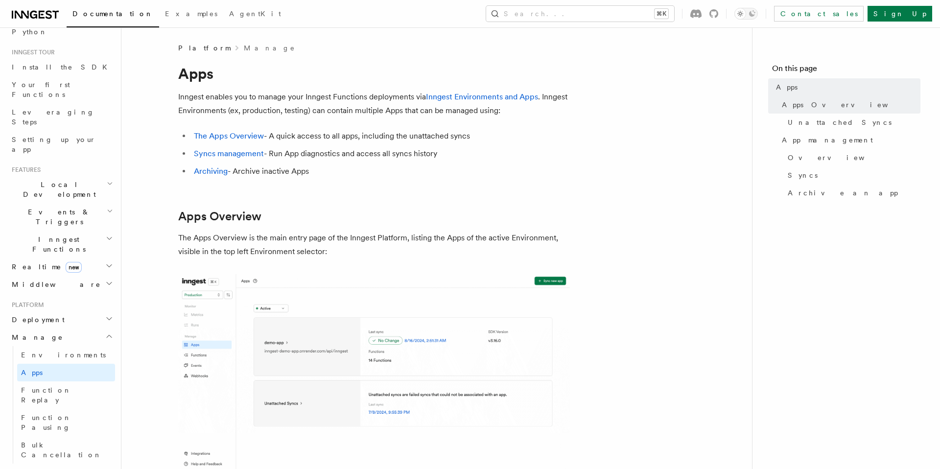
scroll to position [178, 0]
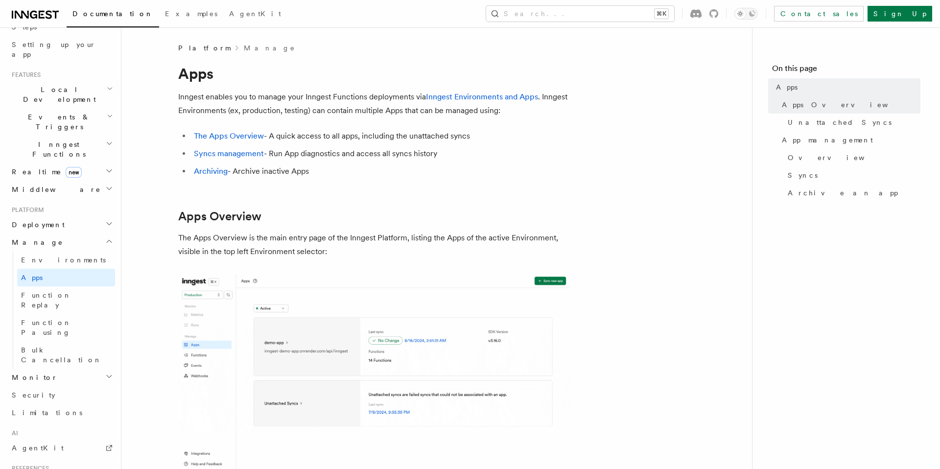
click at [46, 206] on li "Platform Deployment Manage Environments Apps Function Replay Function Pausing B…" at bounding box center [61, 313] width 107 height 215
click at [47, 220] on span "Deployment" at bounding box center [36, 225] width 57 height 10
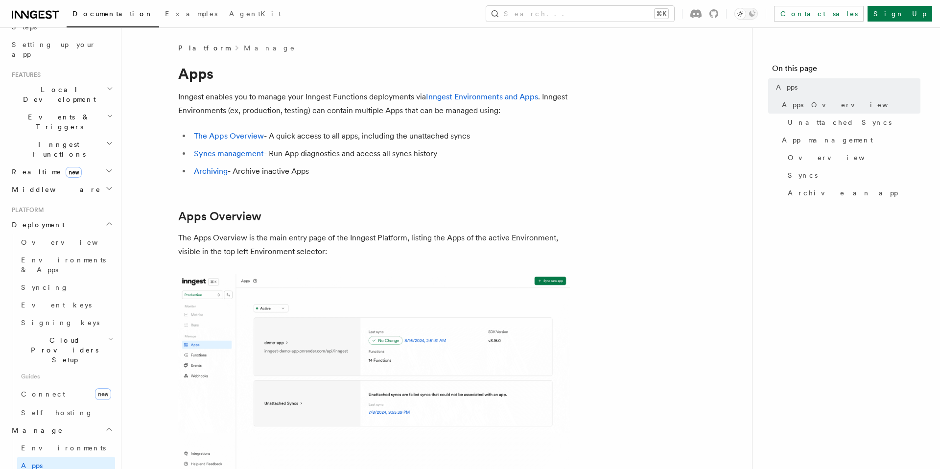
click at [50, 335] on span "Cloud Providers Setup" at bounding box center [62, 349] width 91 height 29
click at [45, 418] on span "Render" at bounding box center [49, 423] width 38 height 10
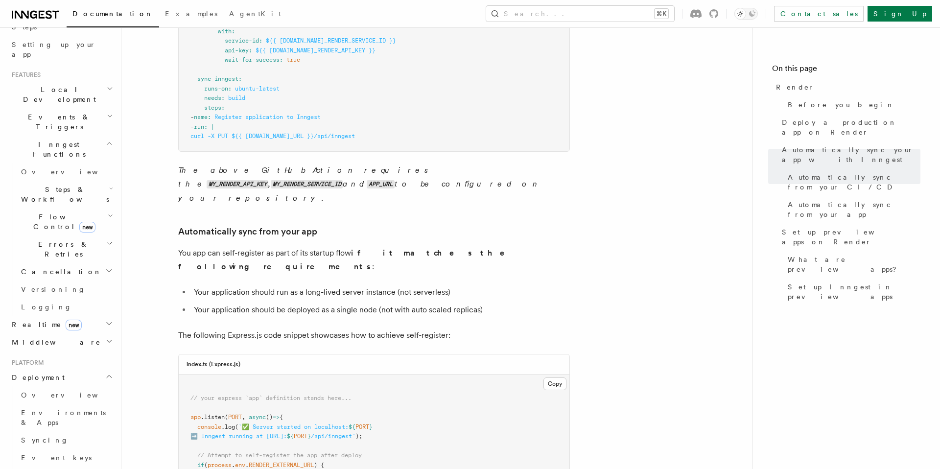
scroll to position [930, 0]
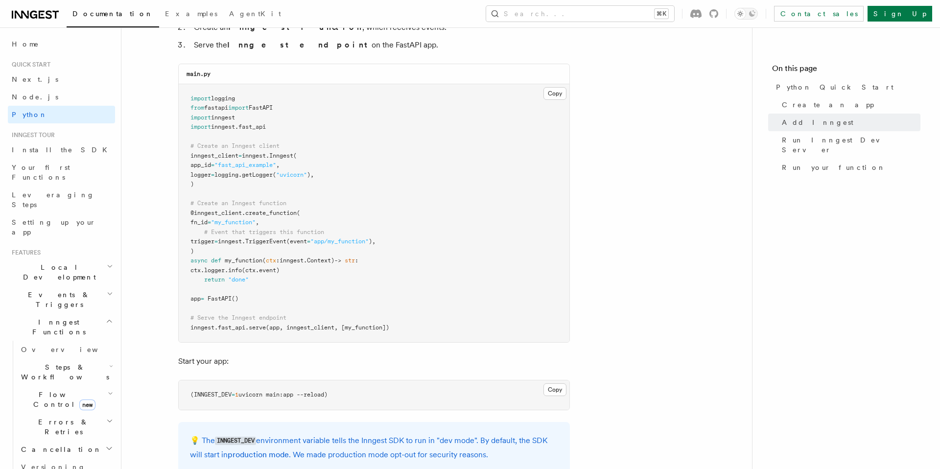
scroll to position [668, 0]
click at [262, 213] on span "create_function" at bounding box center [270, 211] width 51 height 7
click at [254, 286] on pre "import logging from fastapi import FastAPI import inngest import inngest . fast…" at bounding box center [374, 211] width 391 height 259
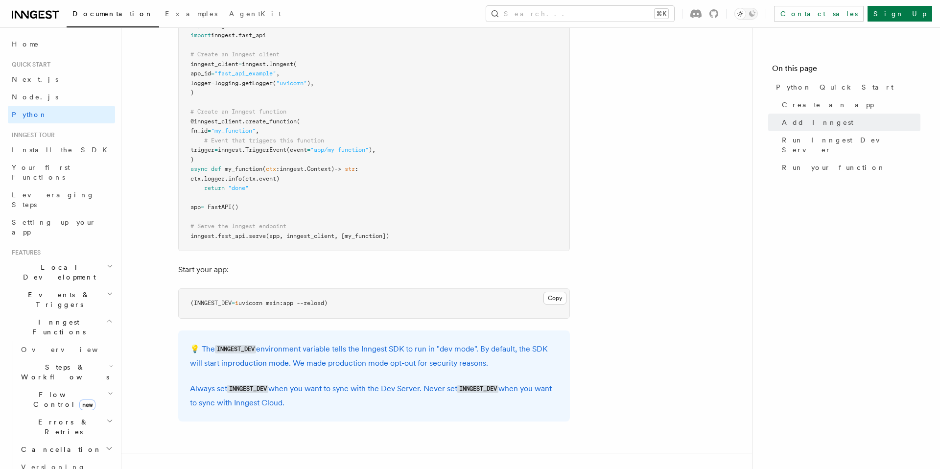
scroll to position [760, 0]
drag, startPoint x: 392, startPoint y: 147, endPoint x: 303, endPoint y: 147, distance: 89.1
click at [303, 147] on span "trigger = inngest. TriggerEvent (event = "app/my_function" )," at bounding box center [283, 147] width 185 height 7
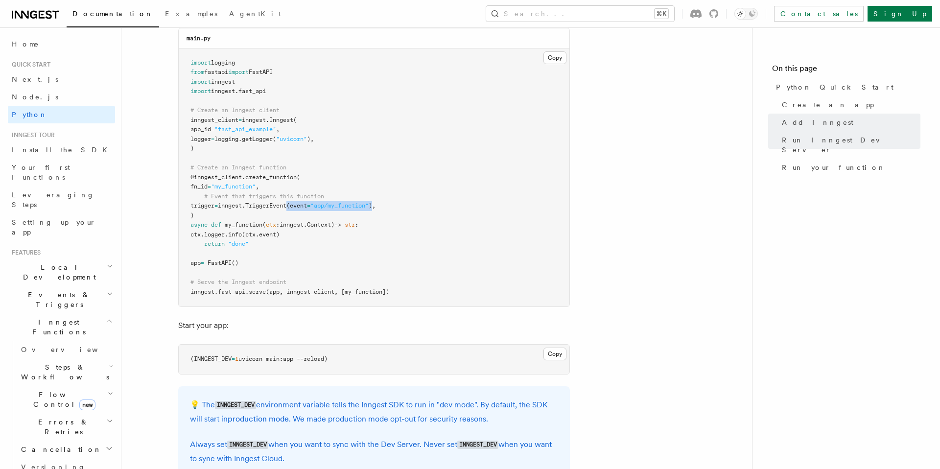
scroll to position [674, 0]
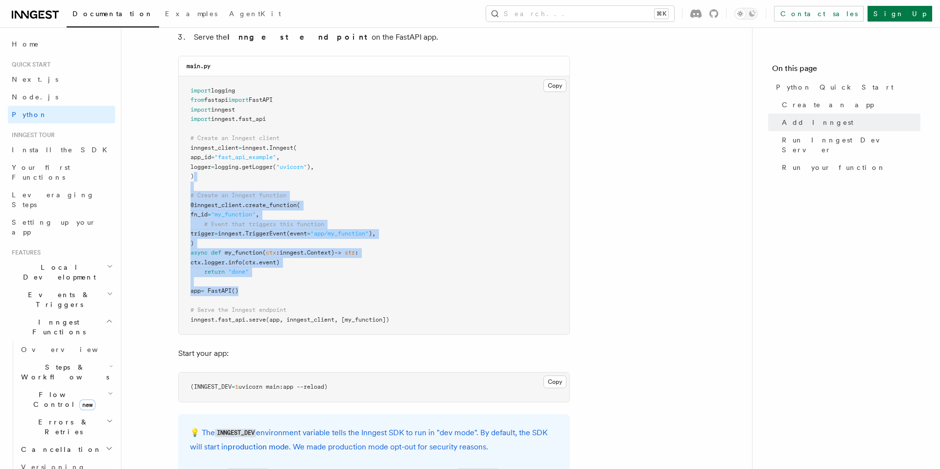
drag, startPoint x: 349, startPoint y: 290, endPoint x: 206, endPoint y: 171, distance: 186.0
click at [206, 171] on pre "import logging from fastapi import FastAPI import inngest import inngest . fast…" at bounding box center [374, 205] width 391 height 259
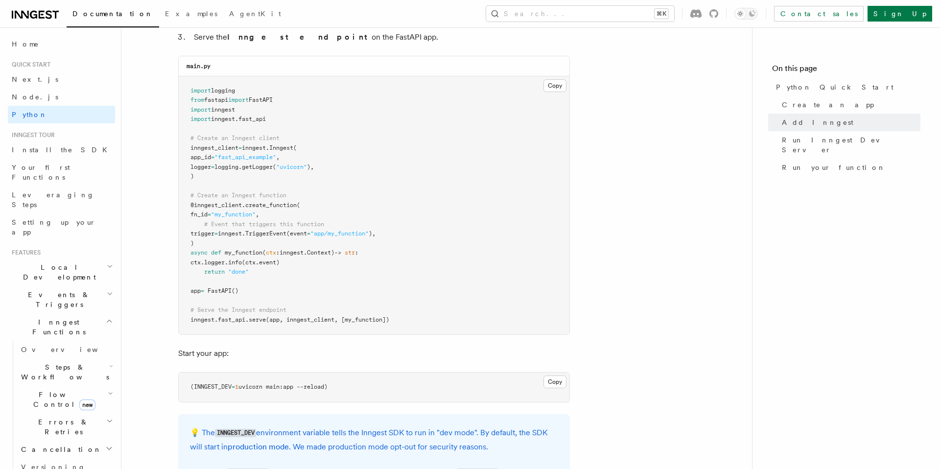
click at [228, 290] on span "FastAPI" at bounding box center [220, 290] width 24 height 7
click at [276, 320] on span "(app, inngest_client, [my_function])" at bounding box center [327, 319] width 123 height 7
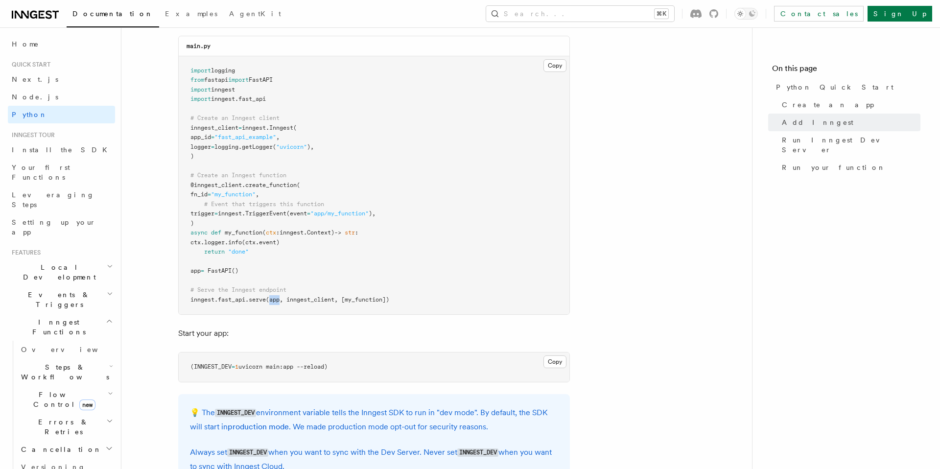
scroll to position [692, 0]
